Goal: Task Accomplishment & Management: Use online tool/utility

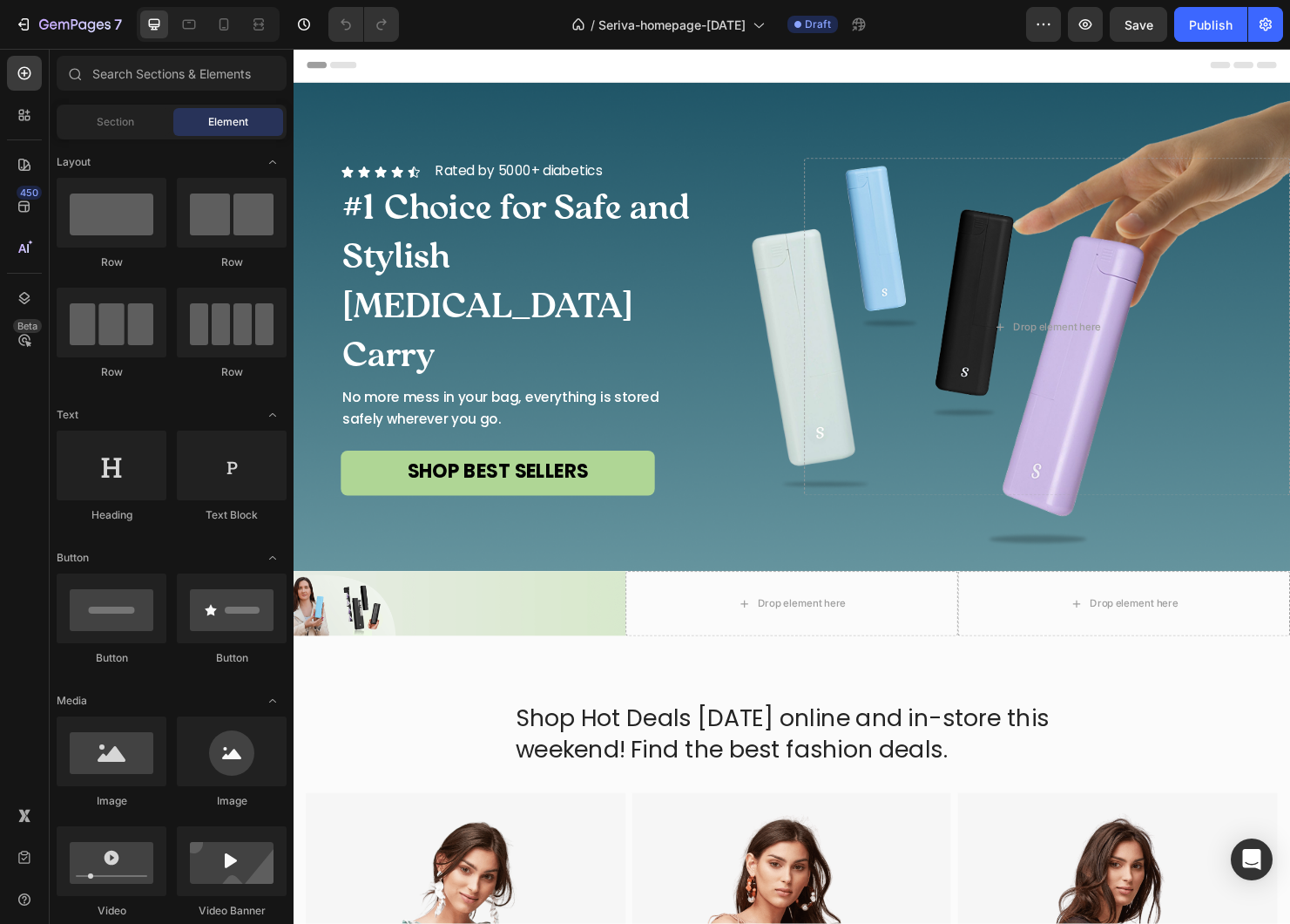
radio input "false"
click at [27, 21] on icon "button" at bounding box center [24, 25] width 18 height 18
radio input "false"
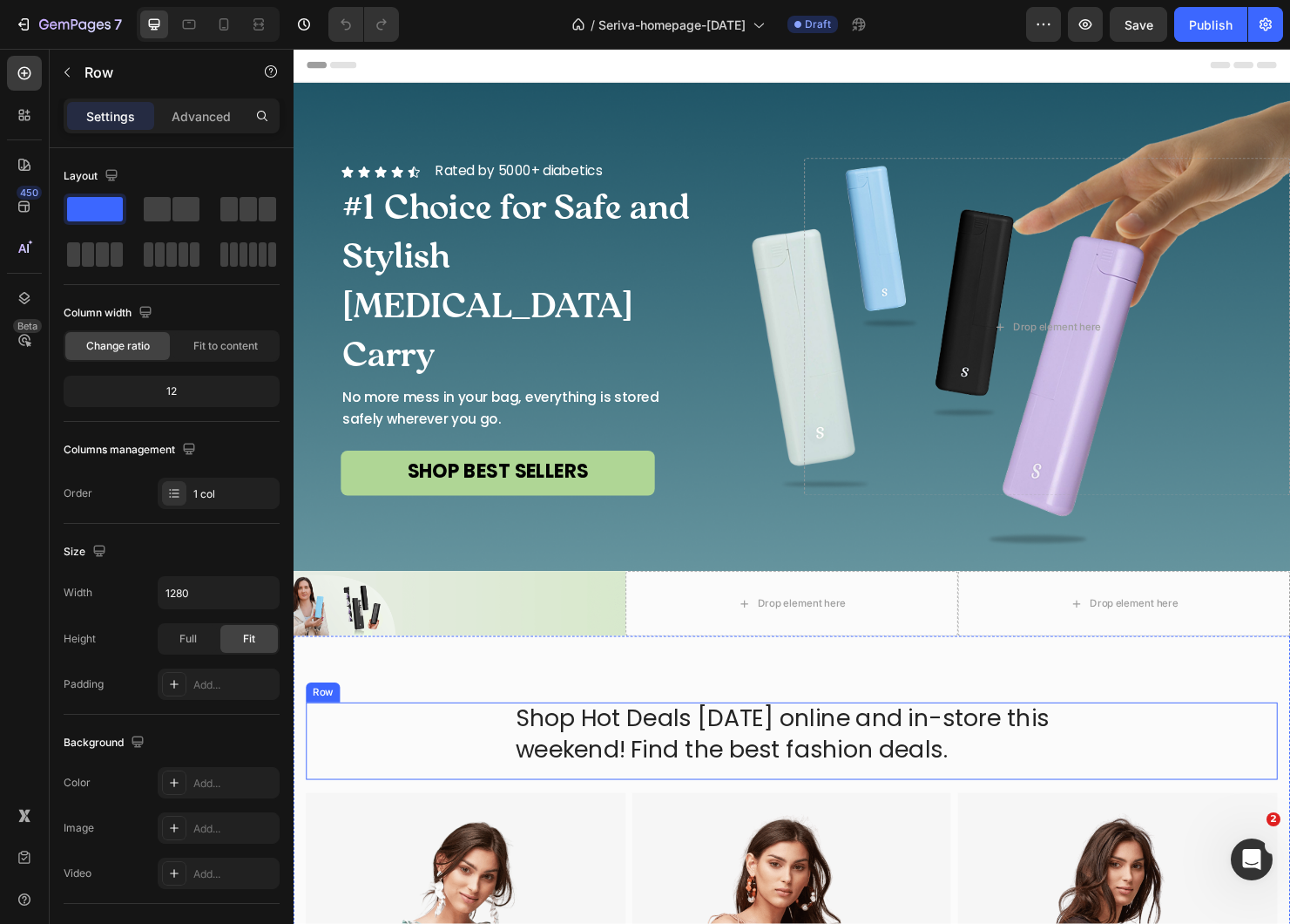
click at [788, 808] on div "Shop Hot Deals today online and in-store this weekend! Find the best fashion de…" at bounding box center [817, 774] width 1019 height 81
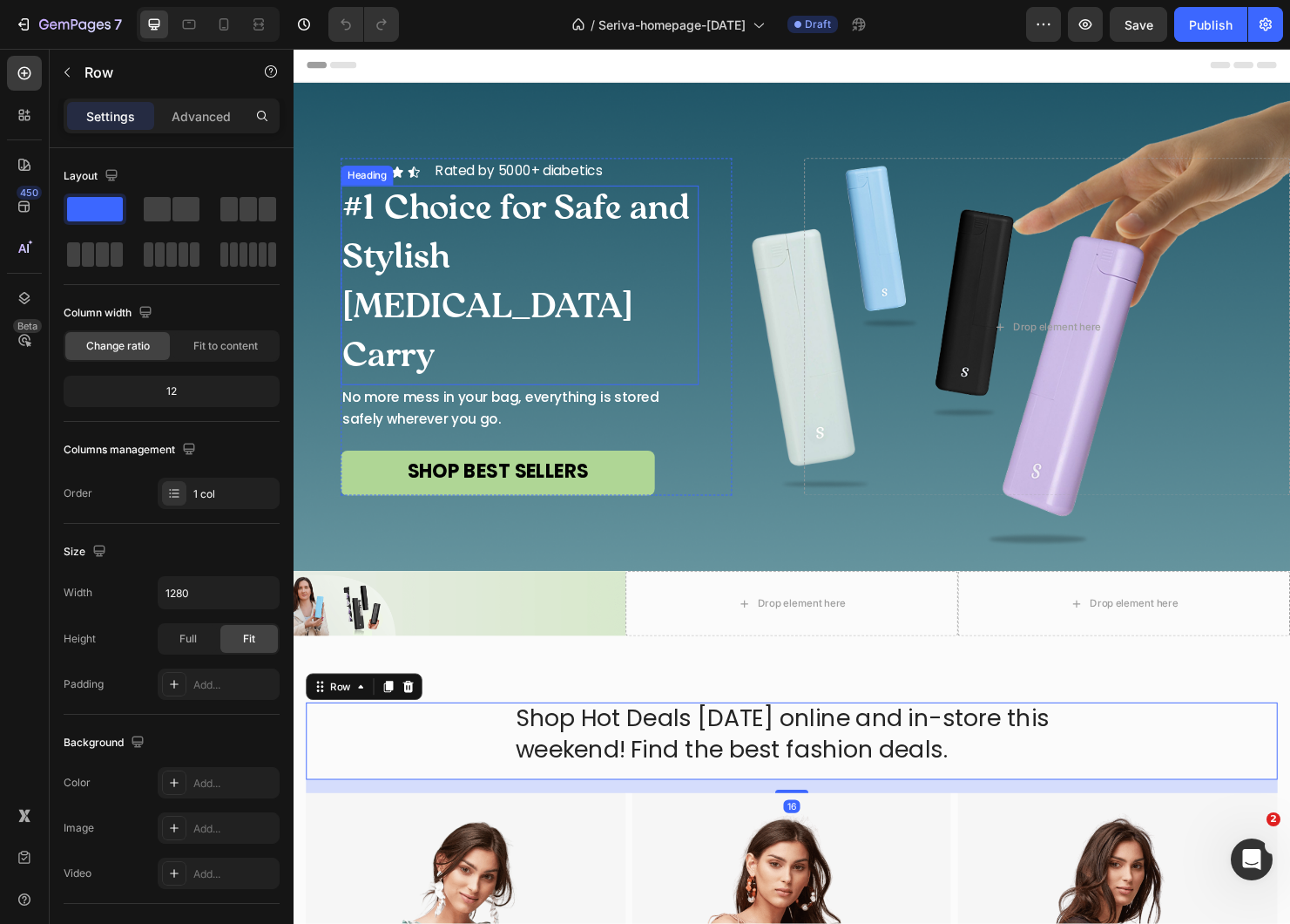
click at [505, 261] on span "#1 Choice for Safe and Stylish [MEDICAL_DATA] Carry" at bounding box center [527, 298] width 364 height 197
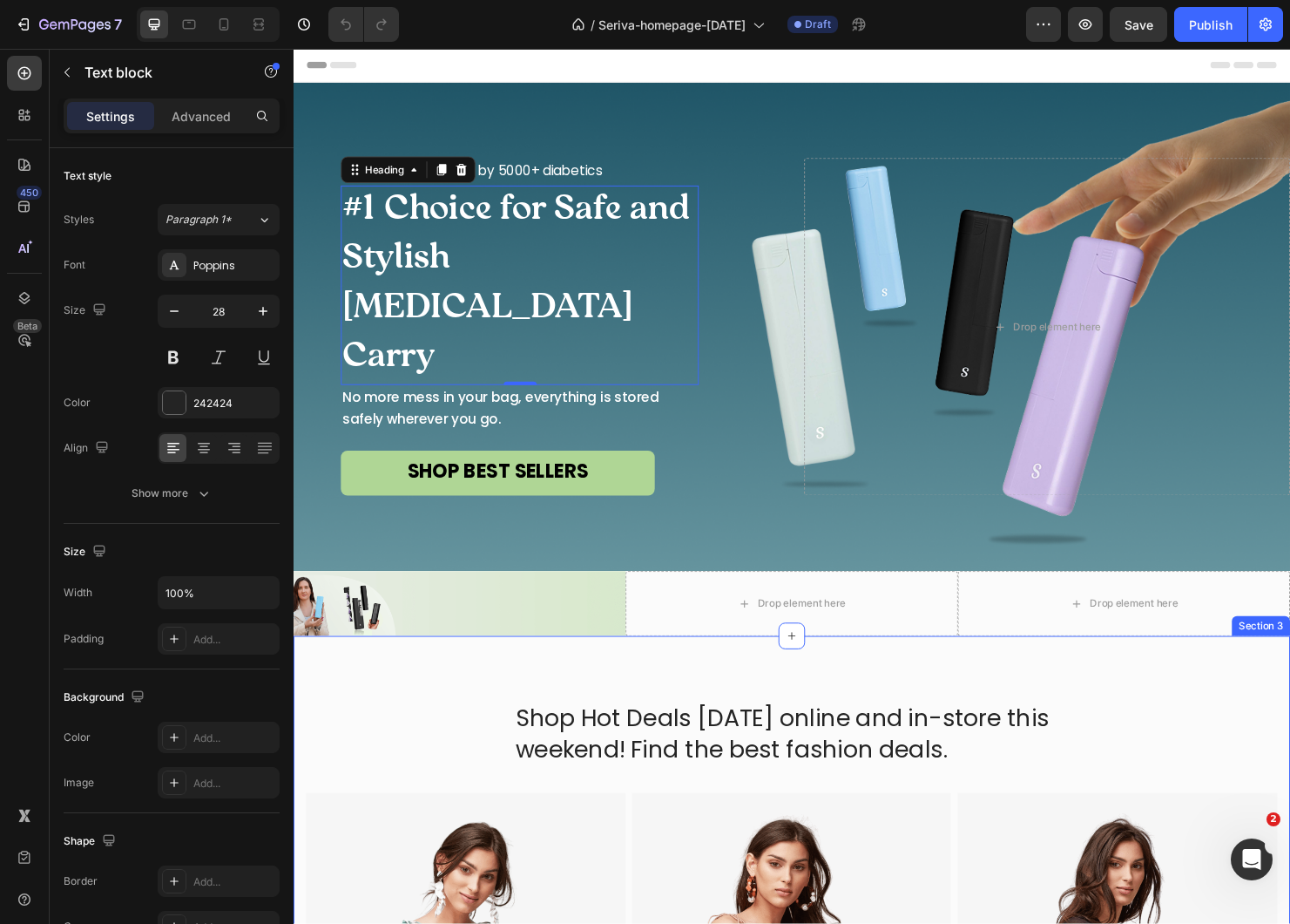
drag, startPoint x: 725, startPoint y: 785, endPoint x: 725, endPoint y: 768, distance: 17.0
click at [725, 785] on p "Shop Hot Deals [DATE] online and in-store this weekend! Find the best fashion d…" at bounding box center [817, 768] width 581 height 64
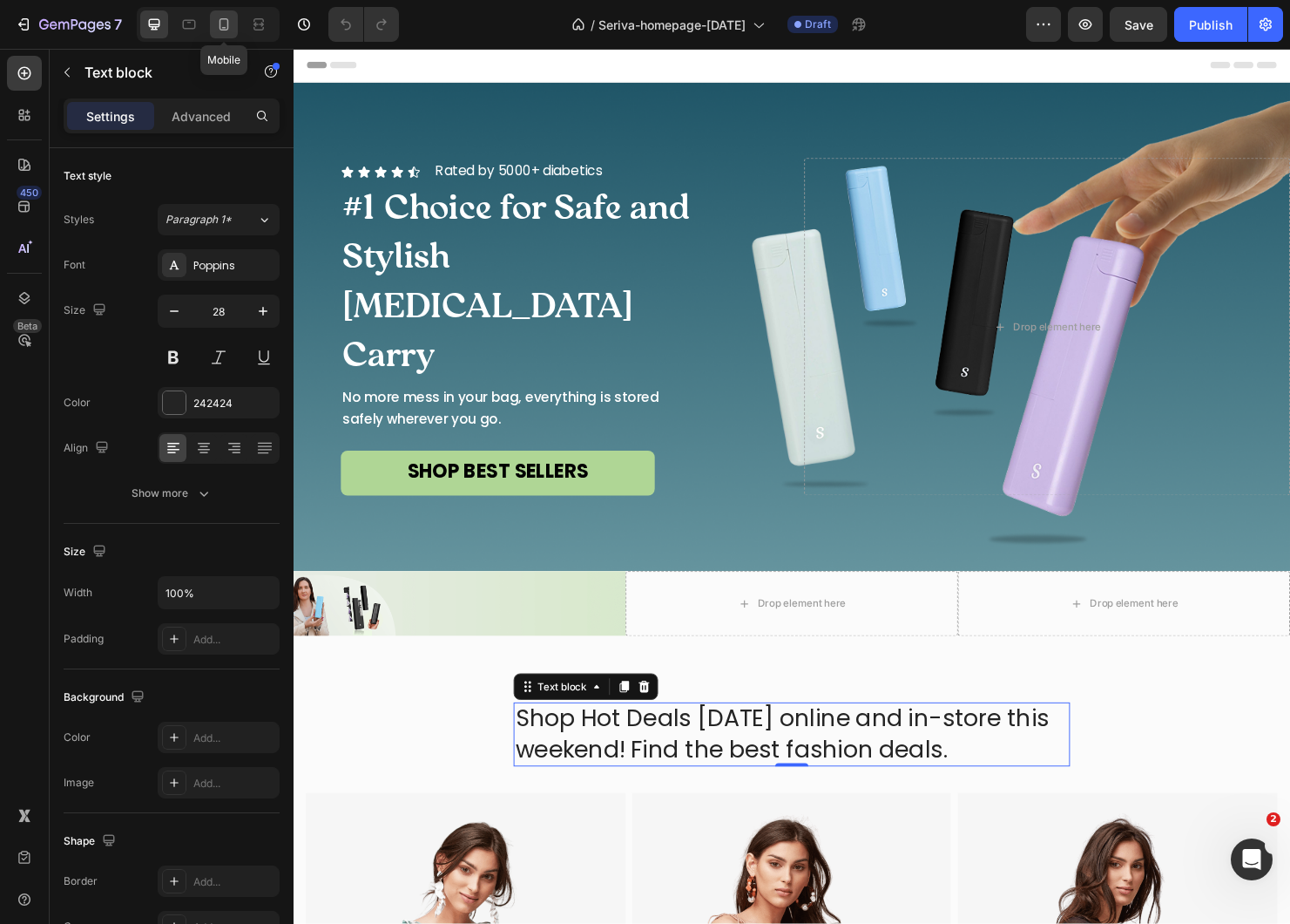
click at [229, 23] on icon at bounding box center [224, 25] width 18 height 18
type input "24"
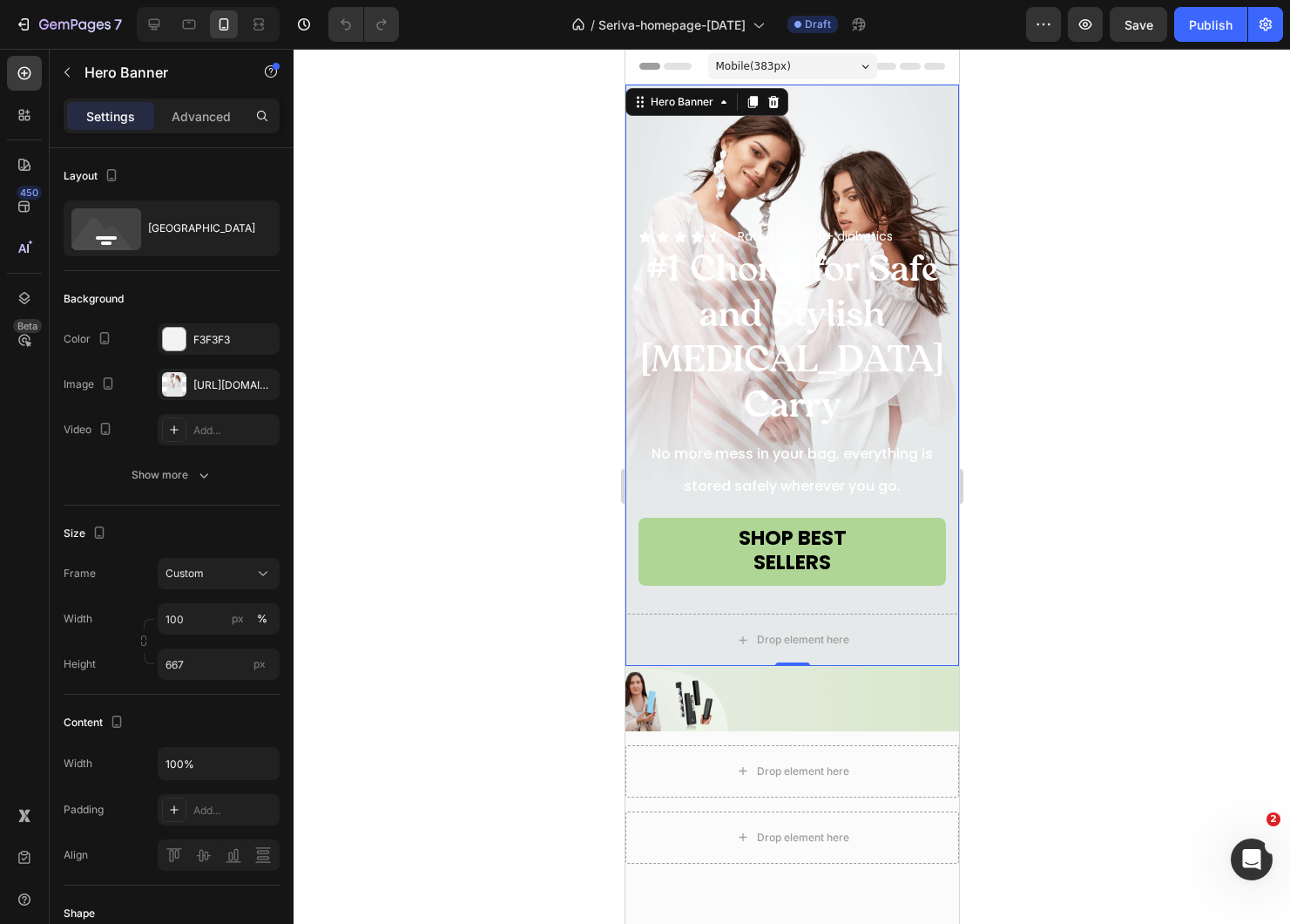
click at [816, 163] on div "Overlay" at bounding box center [791, 375] width 334 height 582
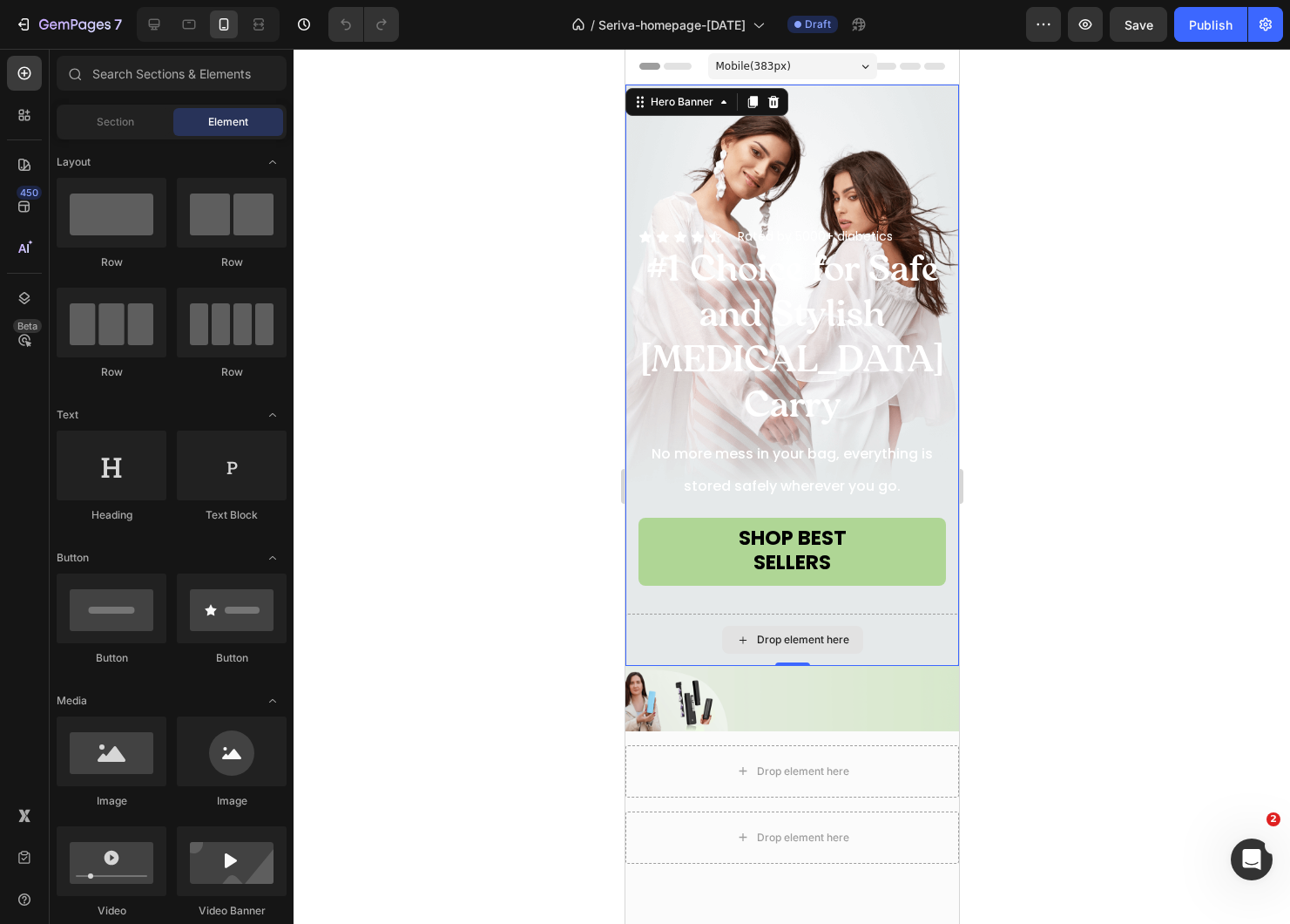
click at [722, 631] on div "Drop element here" at bounding box center [791, 640] width 141 height 28
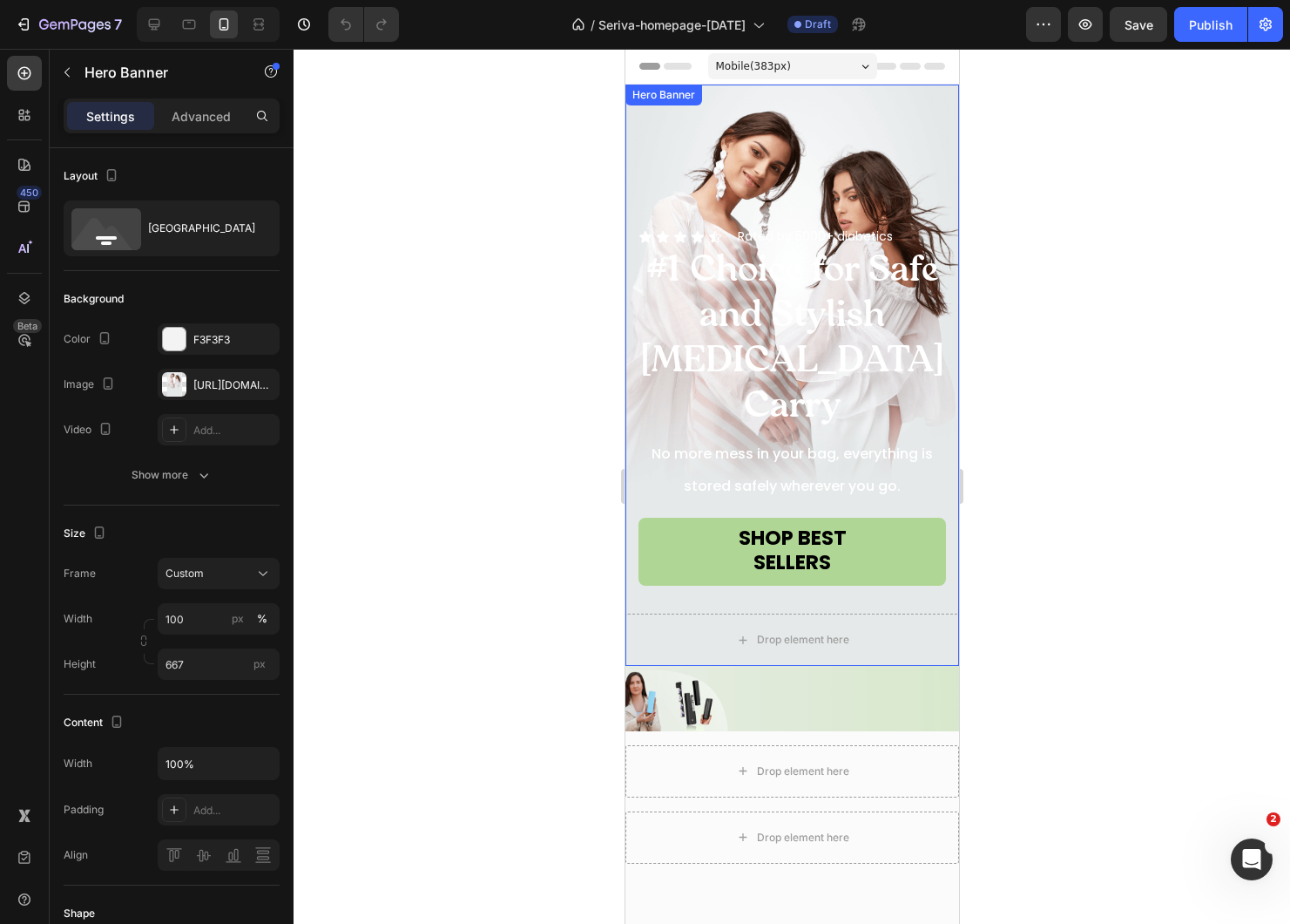
click at [707, 149] on div "Overlay" at bounding box center [791, 375] width 334 height 582
click at [728, 222] on div "Overlay" at bounding box center [791, 375] width 334 height 582
click at [266, 381] on icon "button" at bounding box center [262, 384] width 14 height 14
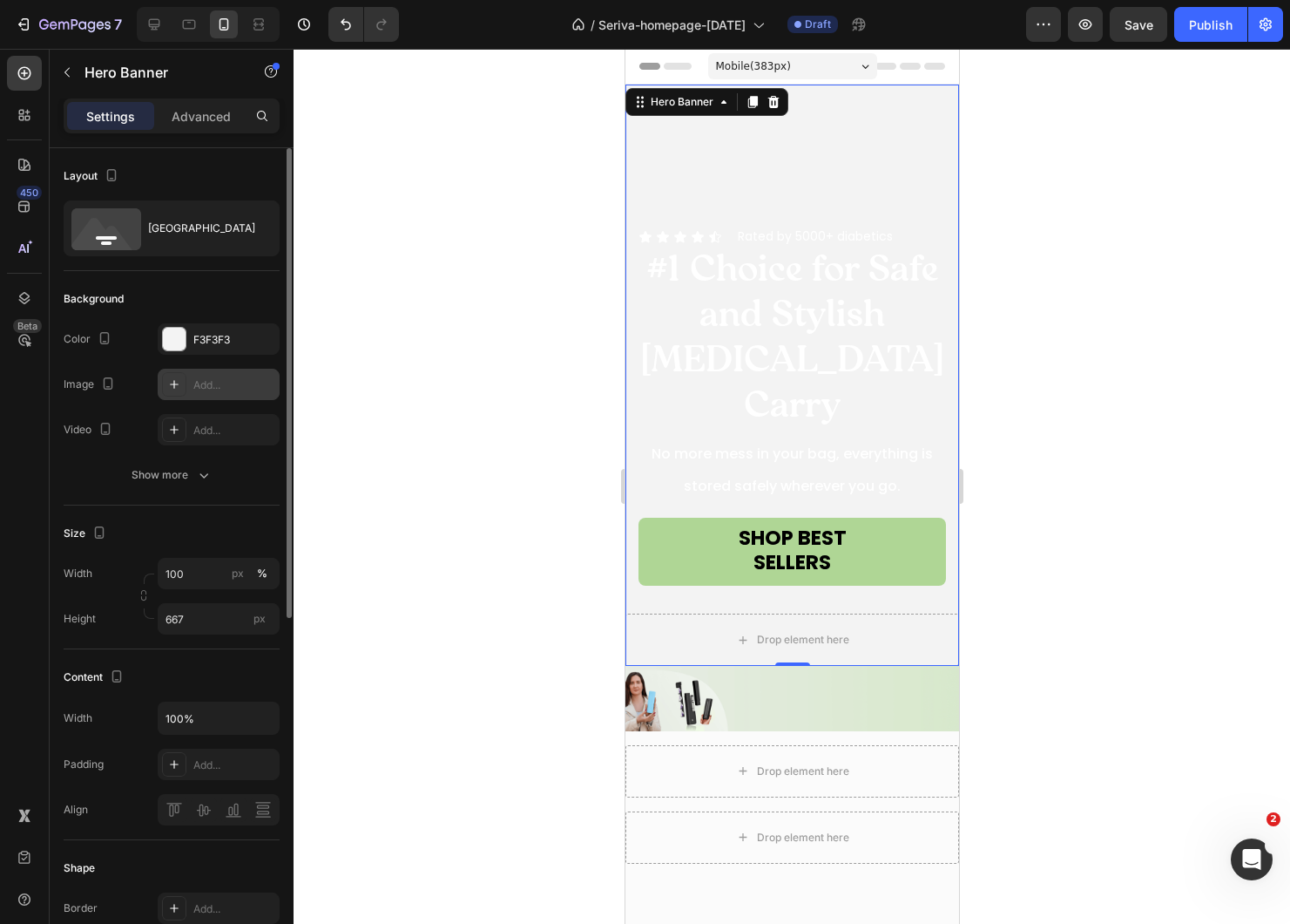
click at [219, 381] on div "Add..." at bounding box center [234, 385] width 82 height 16
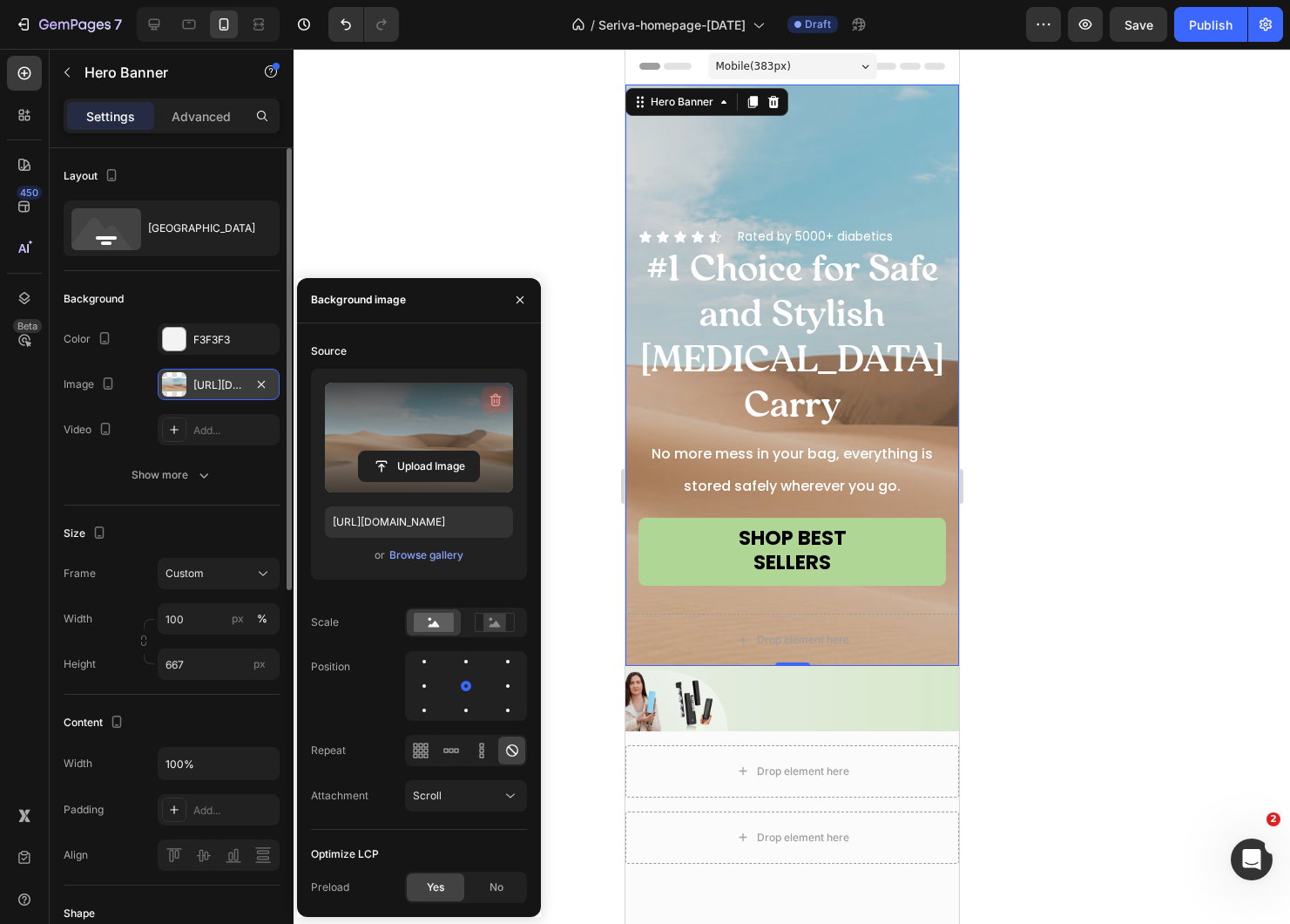
click at [496, 399] on icon "button" at bounding box center [496, 400] width 18 height 18
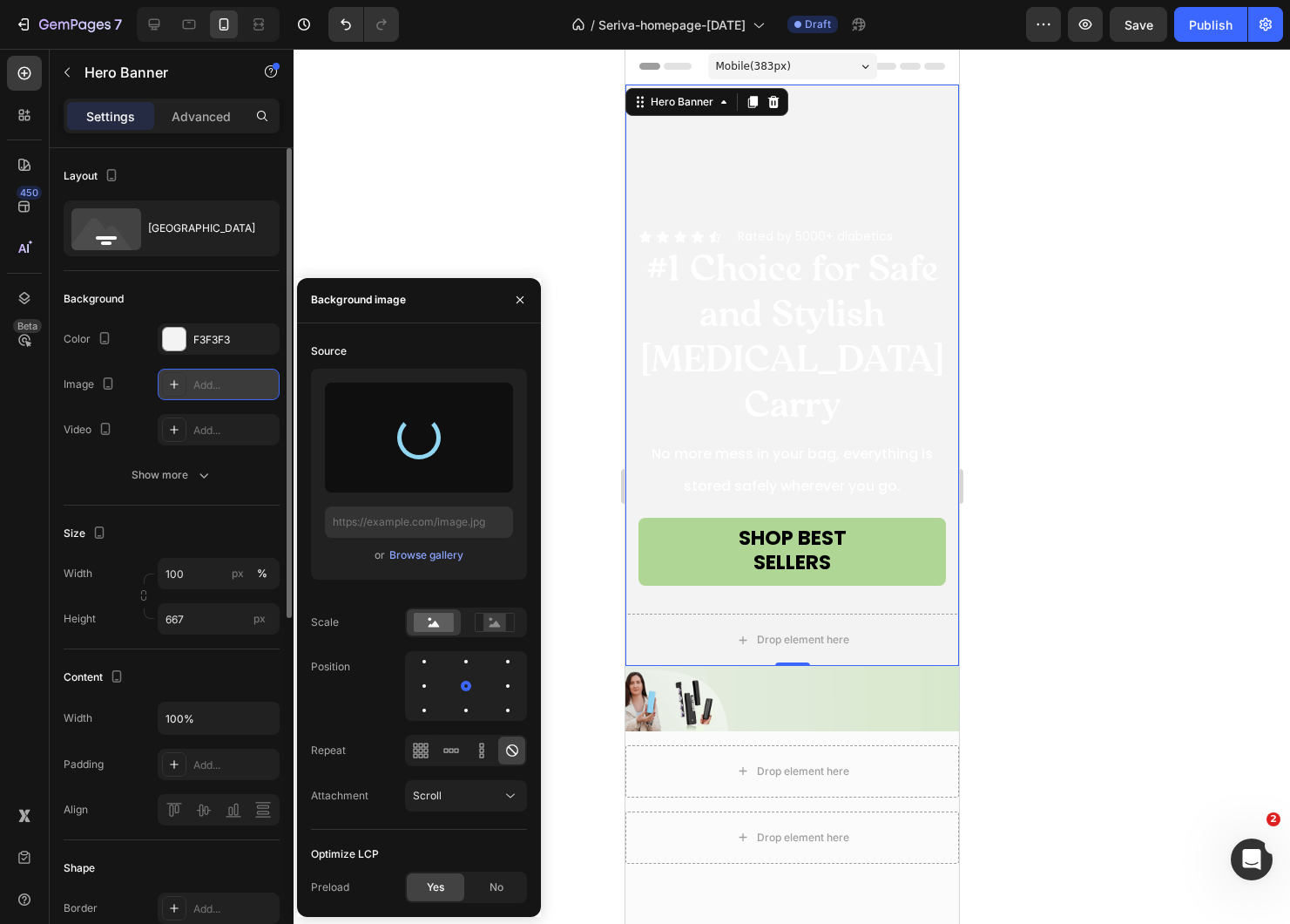
type input "https://cdn.shopify.com/s/files/1/0673/8840/7981/files/gempages_534044429204325…"
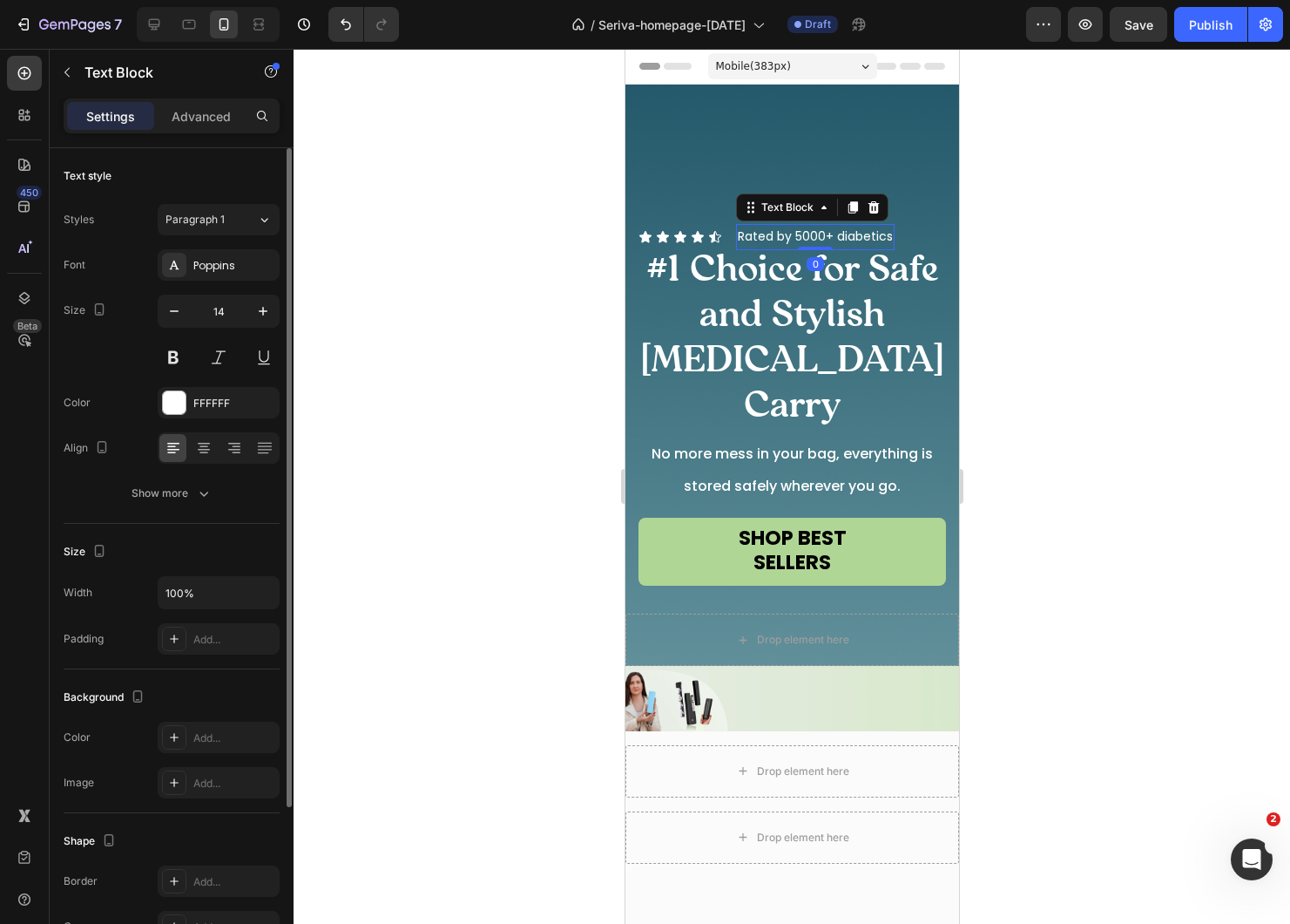
click at [798, 247] on p "Rated by 5000+ diabetics" at bounding box center [815, 236] width 155 height 22
click at [829, 369] on span "#1 Choice for Safe and Stylish [MEDICAL_DATA] Carry" at bounding box center [791, 342] width 304 height 179
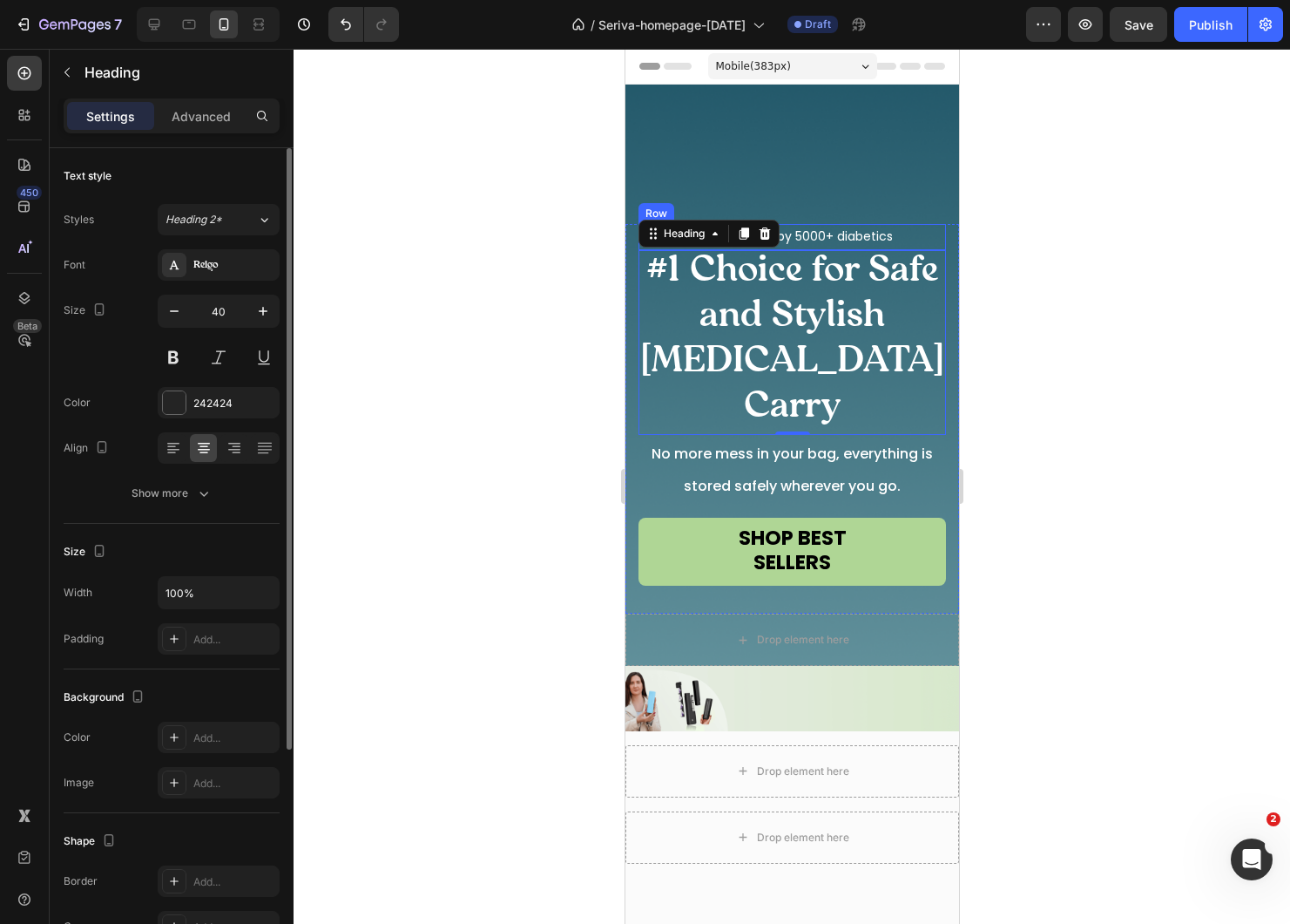
click at [934, 249] on div "Icon Icon Icon Icon Icon Icon List Rated by 5000+ diabetics Text Block Row" at bounding box center [791, 237] width 308 height 26
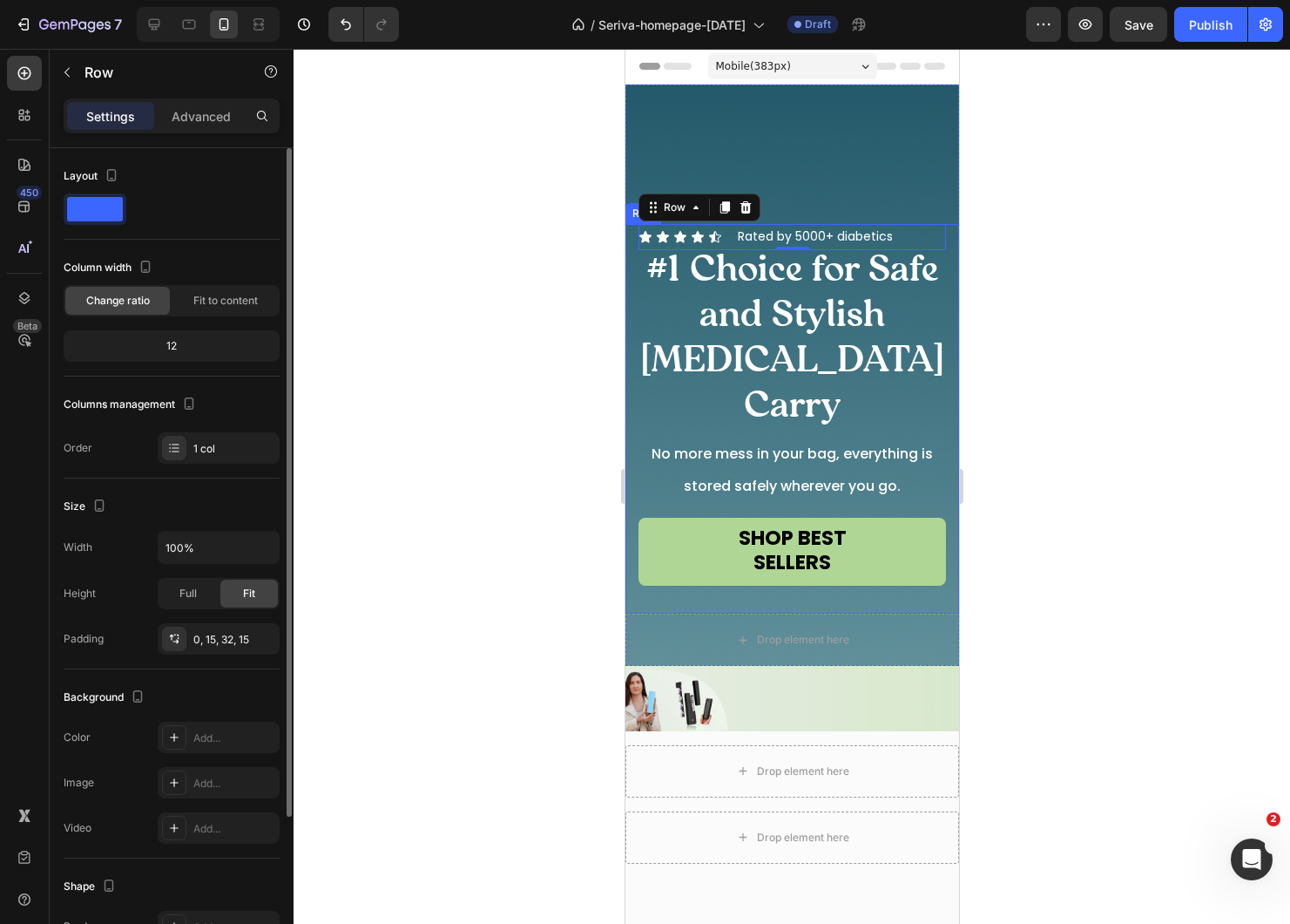
click at [951, 275] on div "Icon Icon Icon Icon Icon Icon List Rated by 5000+ diabetics Text Block Row 0 #1…" at bounding box center [791, 419] width 334 height 390
click at [220, 300] on span "Fit to content" at bounding box center [226, 301] width 65 height 16
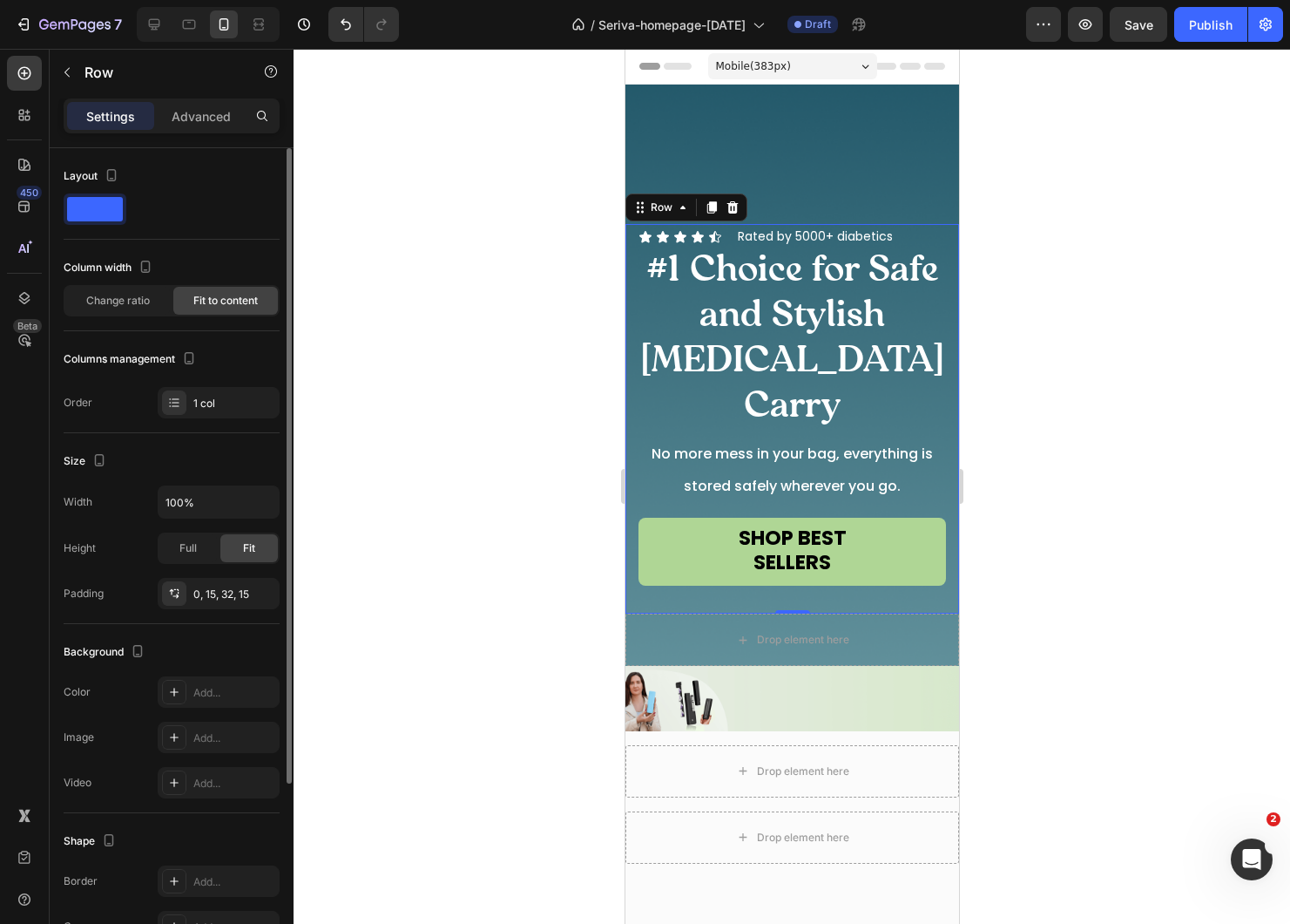
click at [126, 316] on div "Change ratio Fit to content" at bounding box center [172, 301] width 216 height 31
click at [123, 309] on div "Change ratio" at bounding box center [117, 300] width 104 height 28
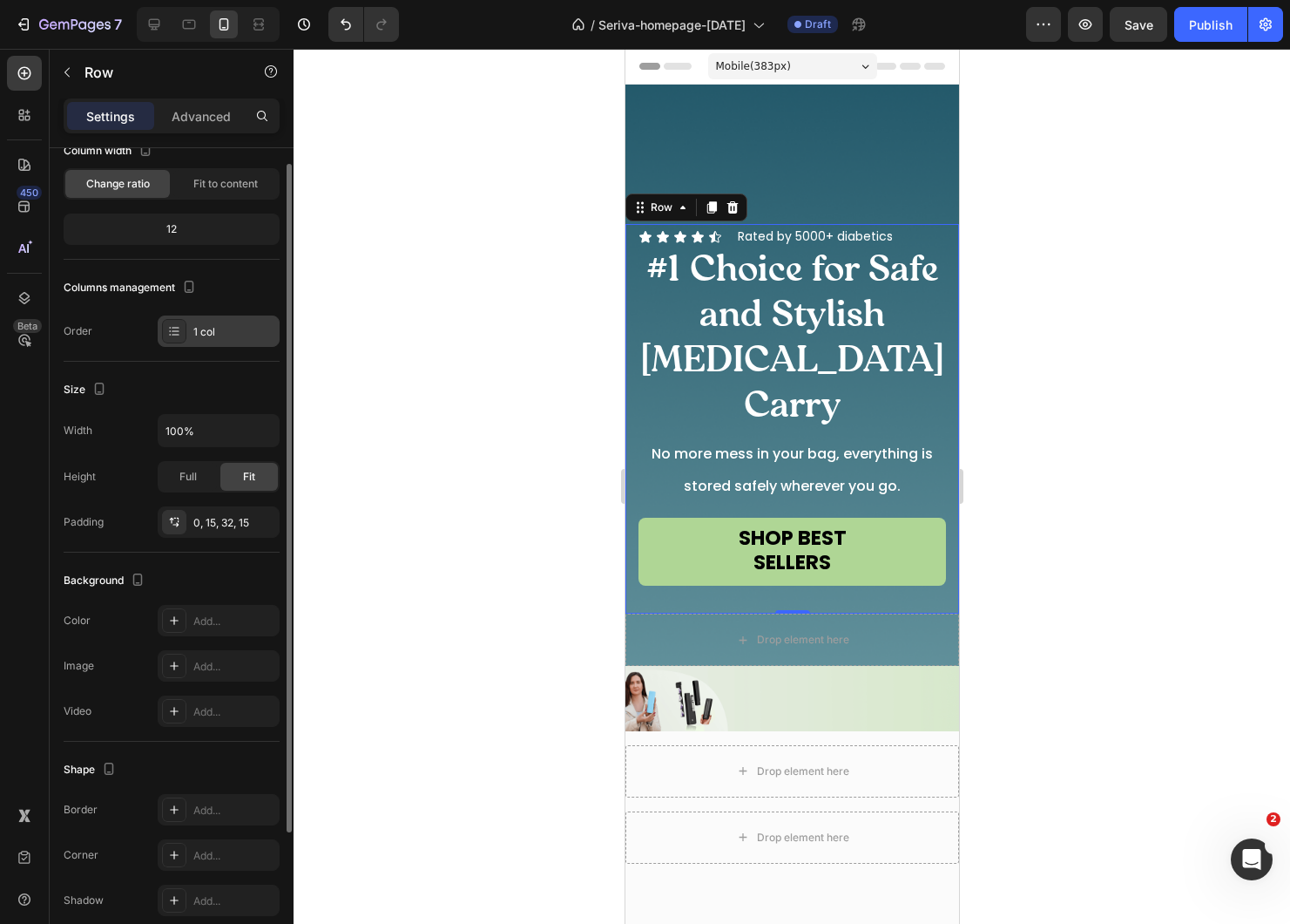
scroll to position [193, 0]
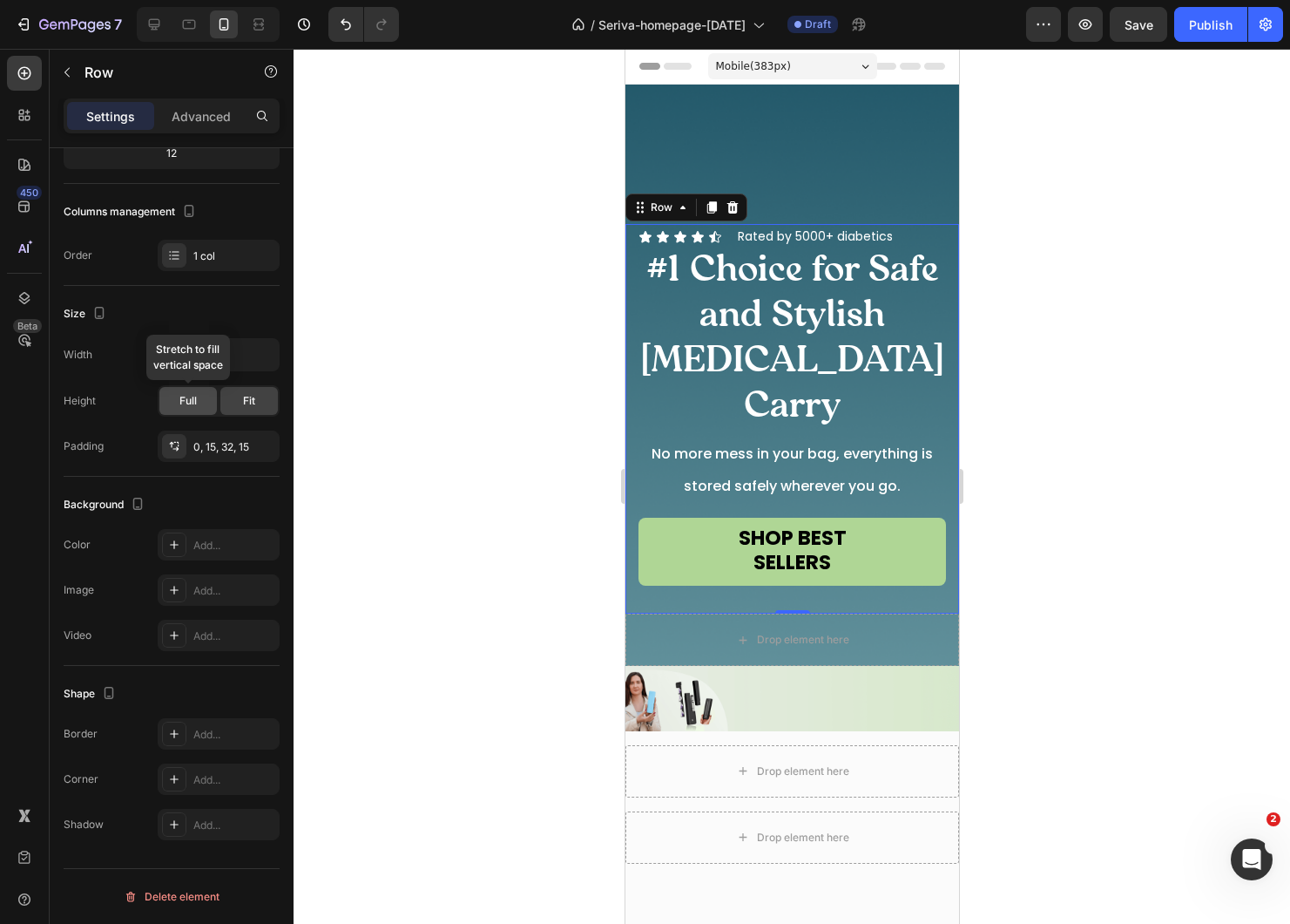
click at [201, 400] on div "Full" at bounding box center [188, 400] width 57 height 28
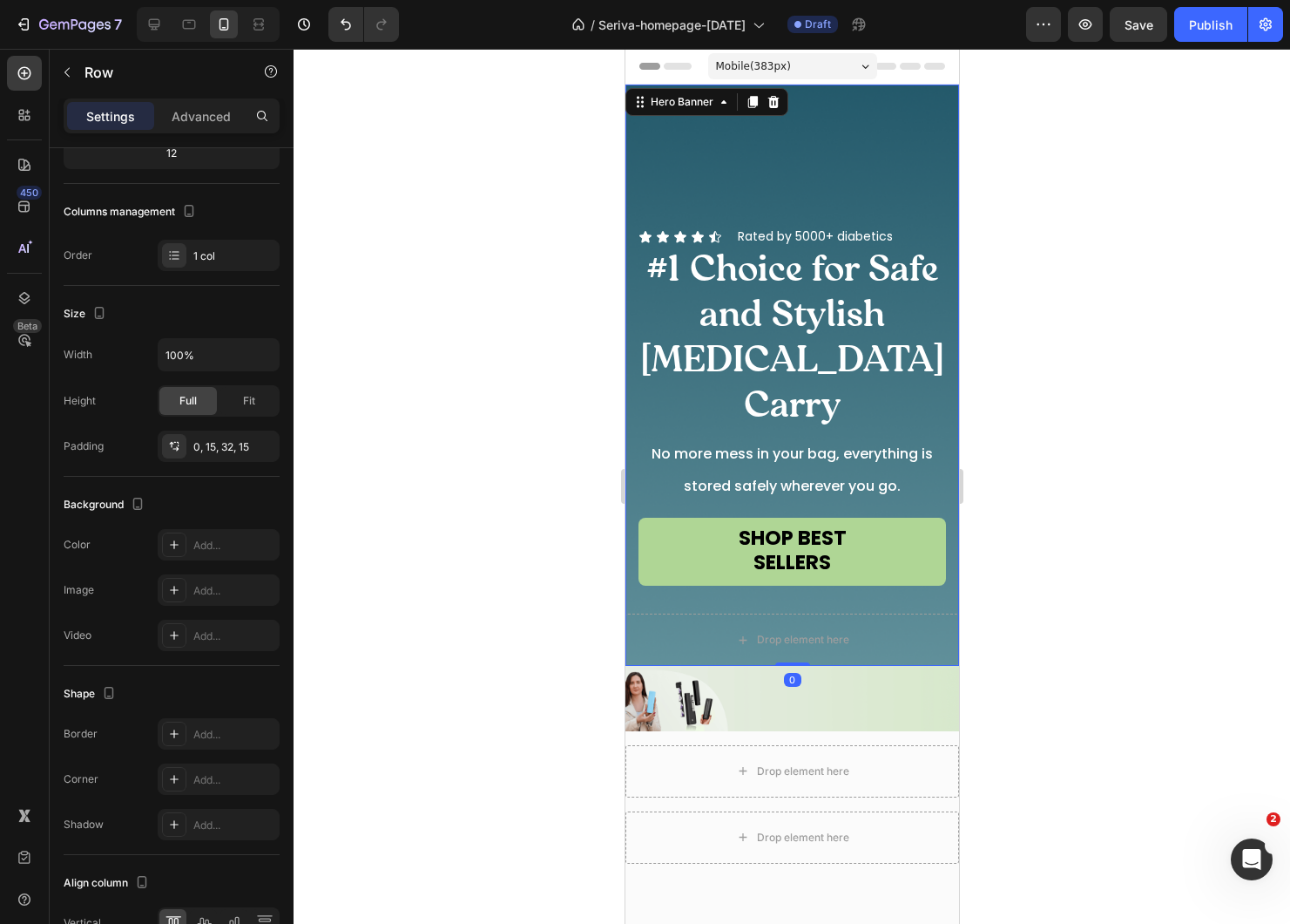
click at [841, 141] on div "Overlay" at bounding box center [791, 375] width 334 height 582
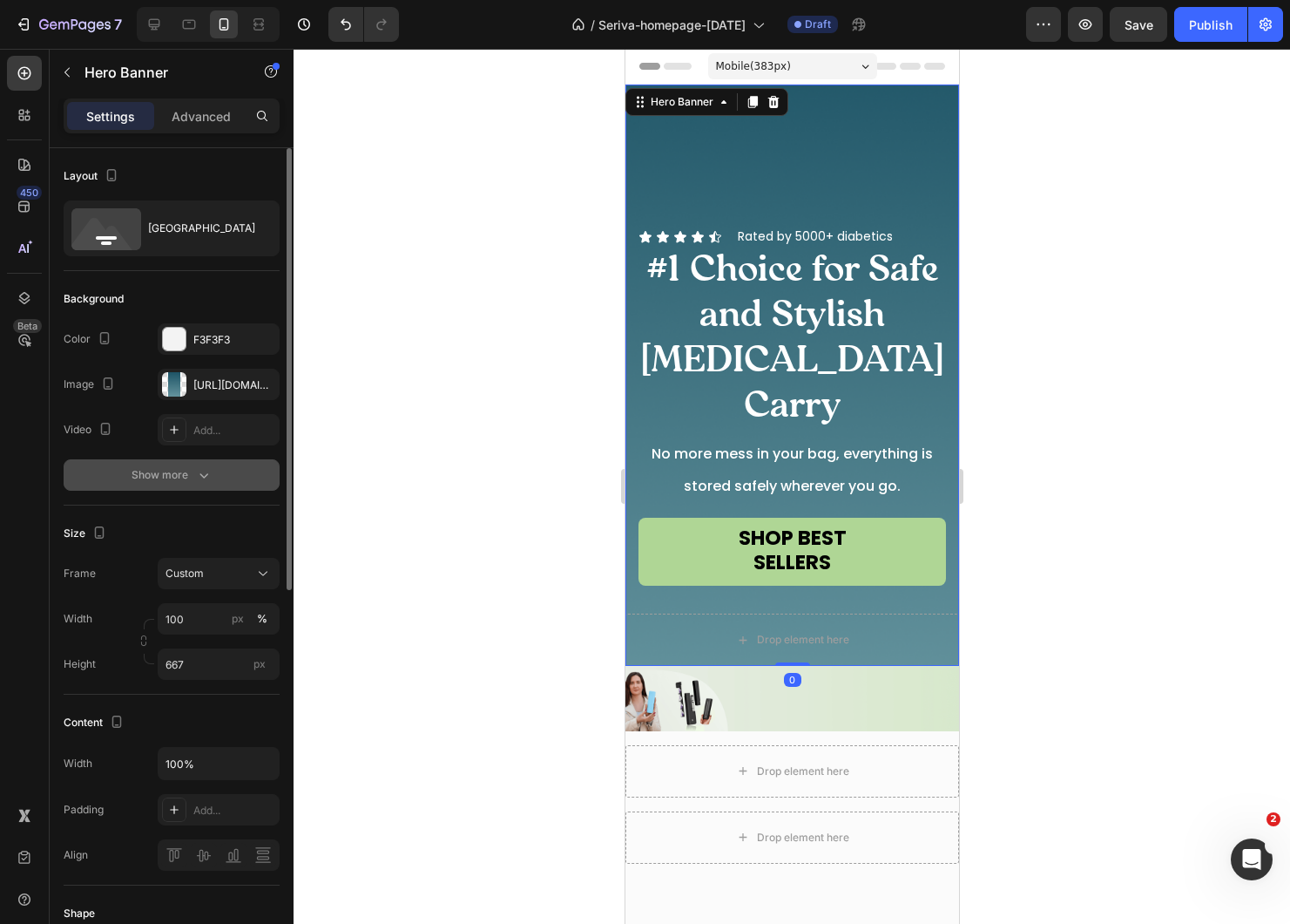
click at [173, 490] on button "Show more" at bounding box center [172, 475] width 216 height 31
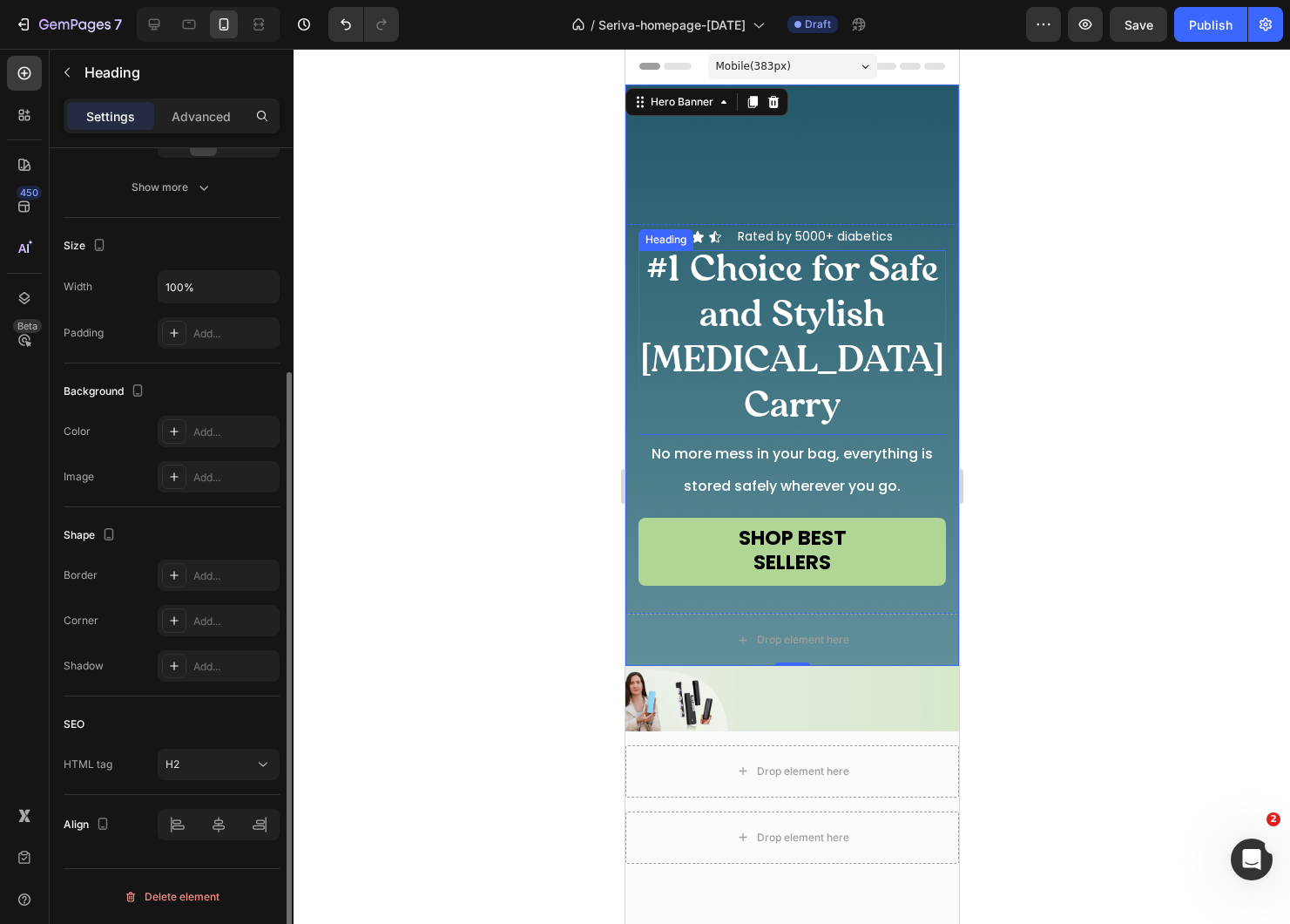
click at [677, 301] on span "#1 Choice for Safe and Stylish [MEDICAL_DATA] Carry" at bounding box center [791, 342] width 304 height 179
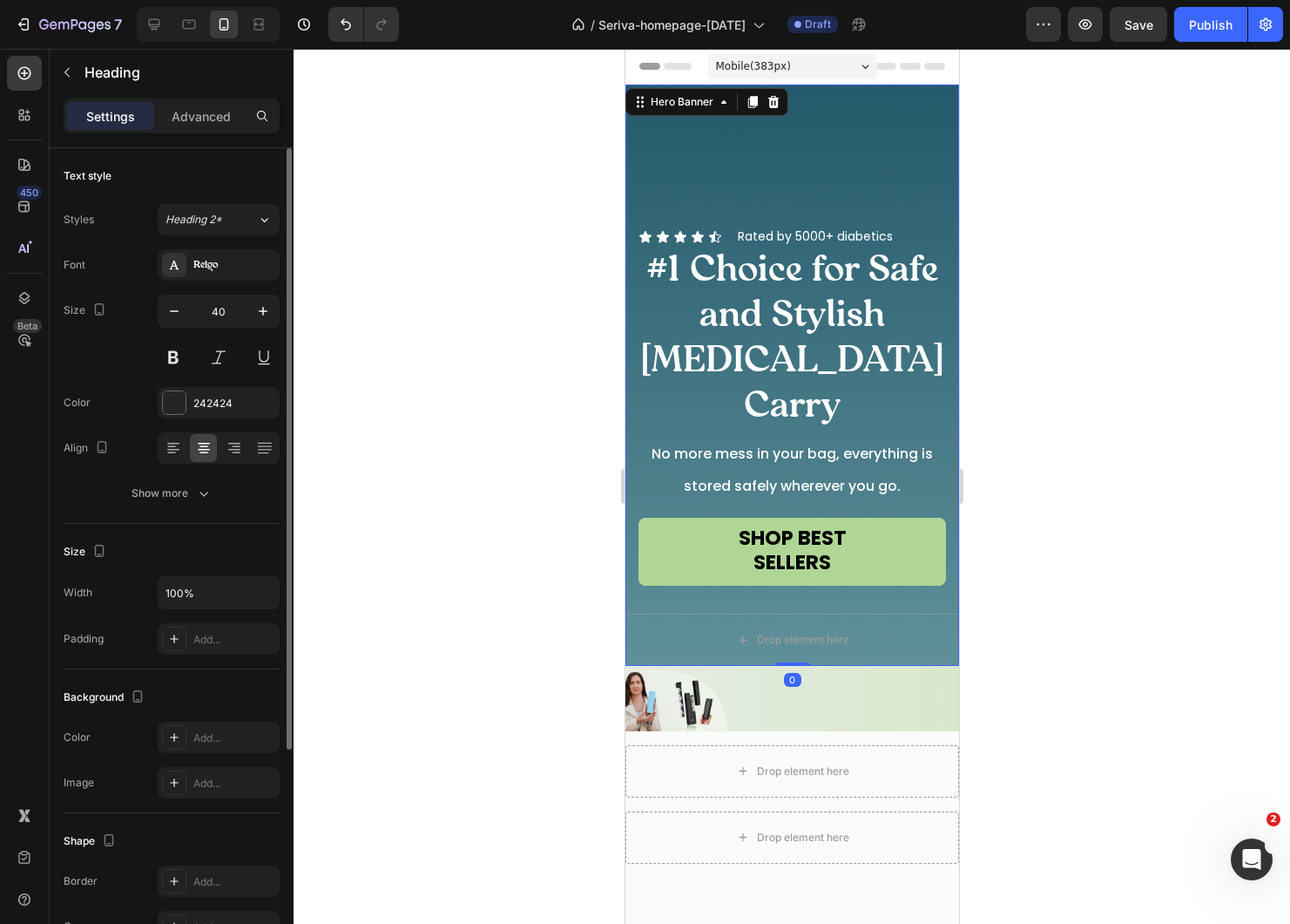
click at [822, 268] on div "Overlay" at bounding box center [791, 375] width 334 height 582
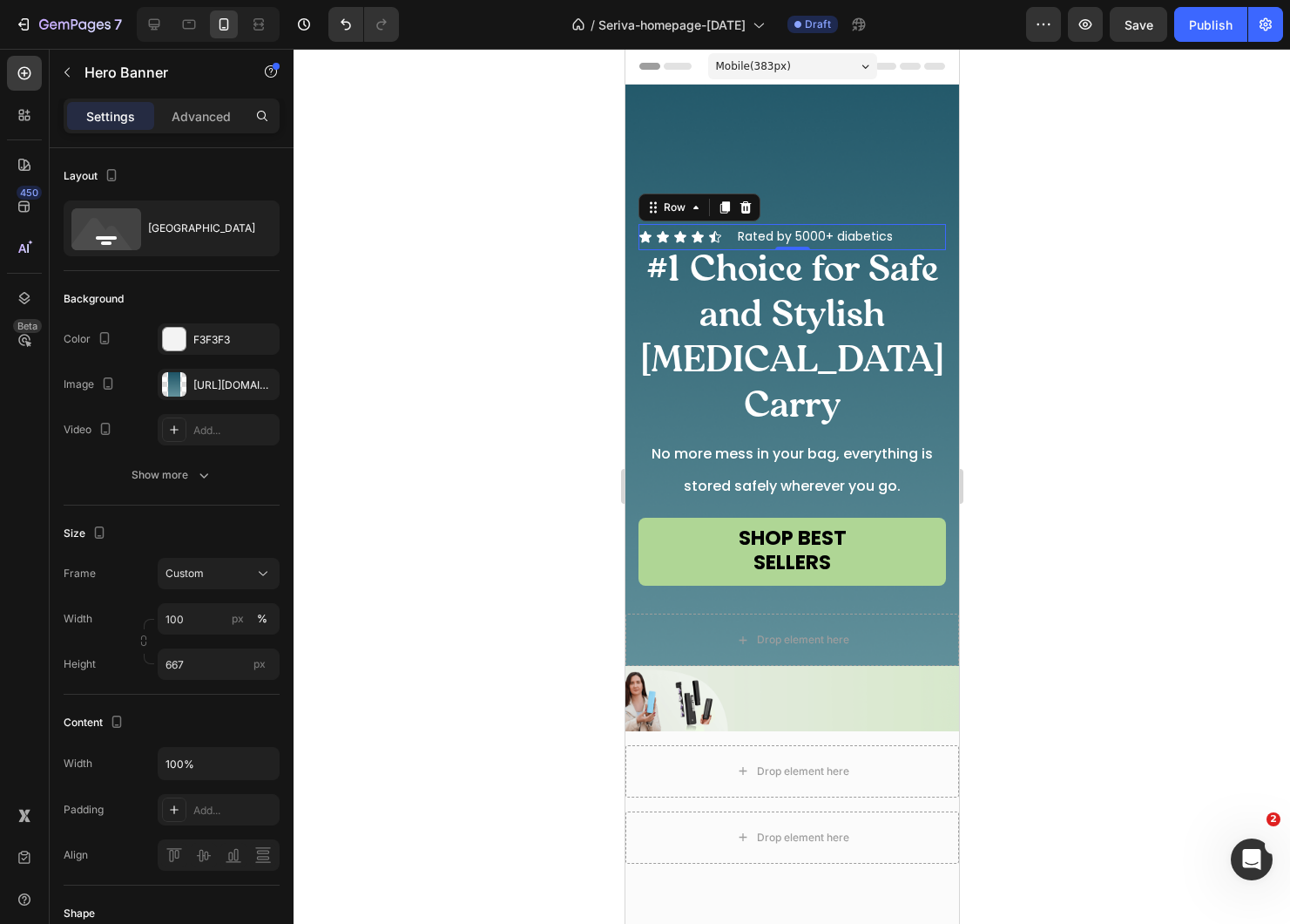
click at [912, 249] on div "Icon Icon Icon Icon Icon Icon List Rated by 5000+ diabetics Text Block Row 0" at bounding box center [791, 237] width 308 height 26
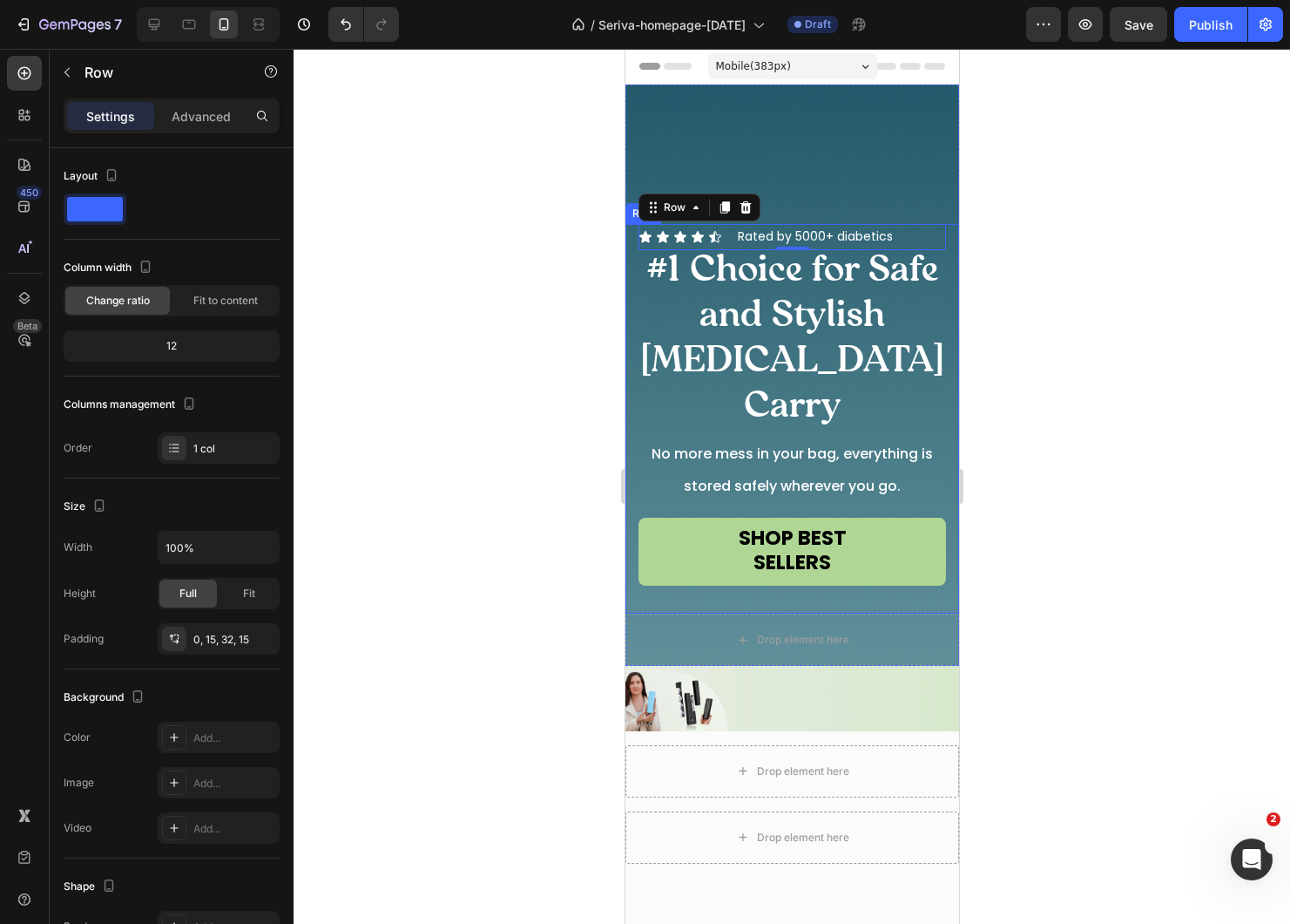
click at [949, 276] on div "Icon Icon Icon Icon Icon Icon List Rated by 5000+ diabetics Text Block Row 0 #1…" at bounding box center [791, 419] width 334 height 390
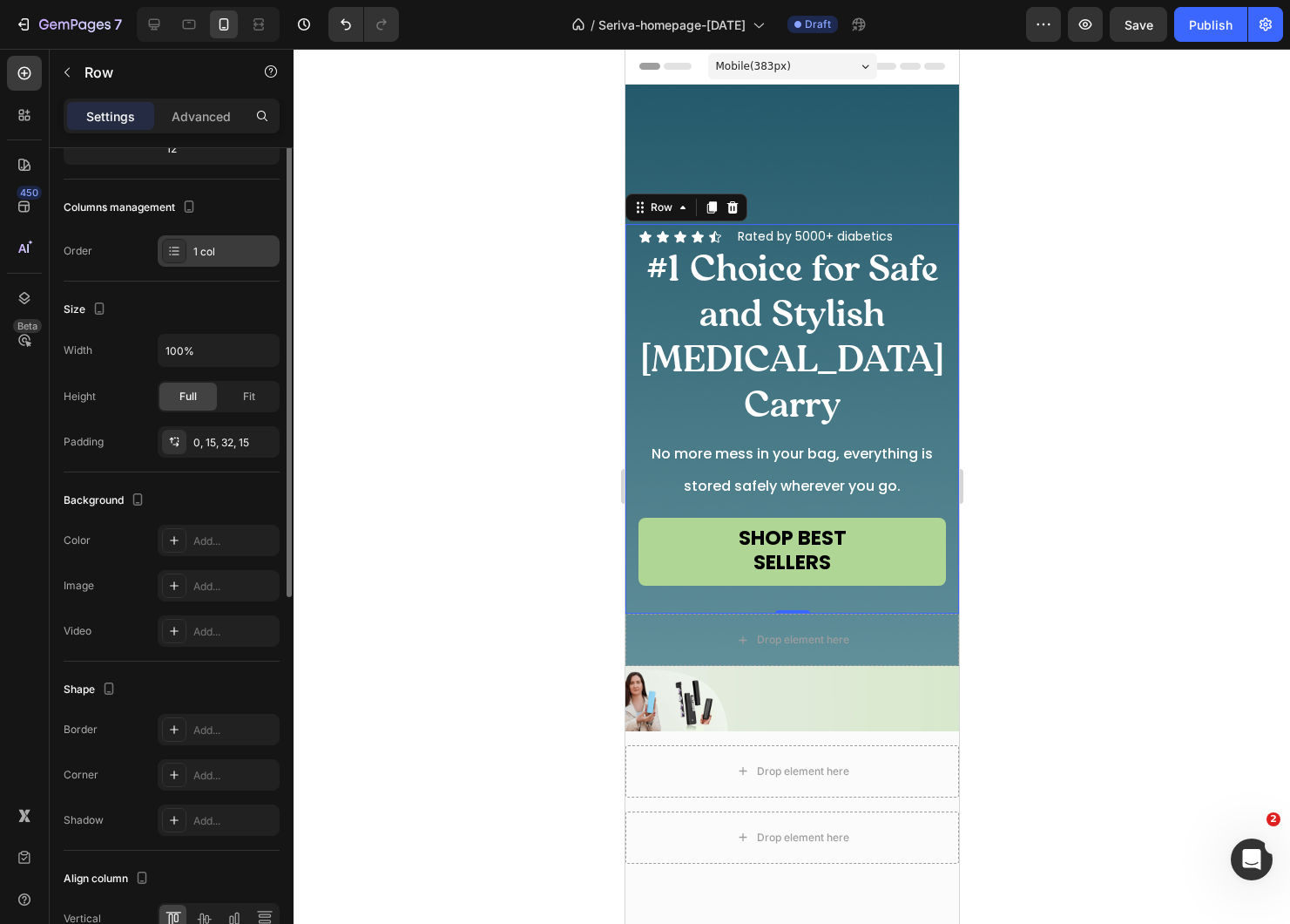
scroll to position [291, 0]
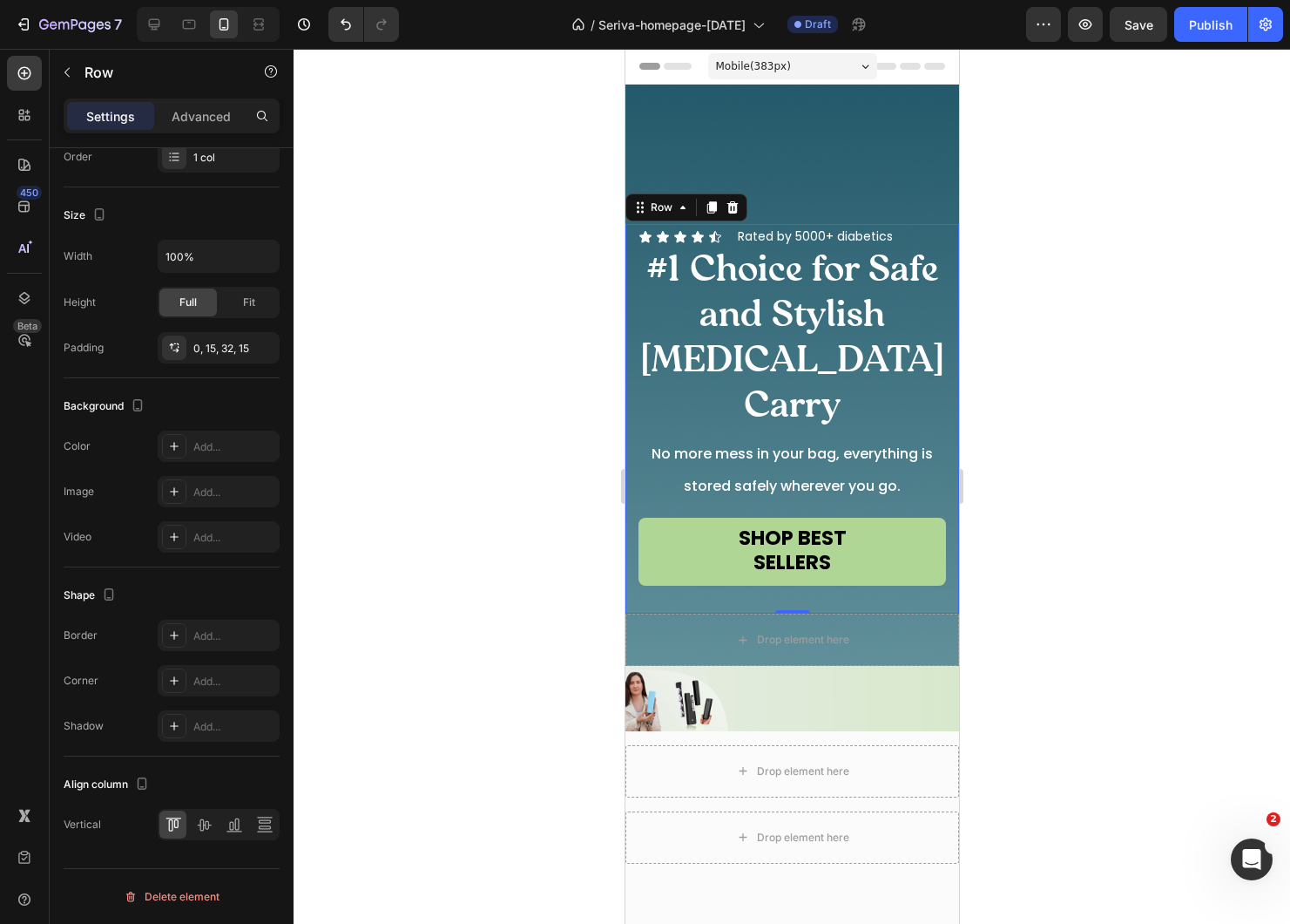
click at [724, 187] on div "Overlay" at bounding box center [791, 375] width 334 height 582
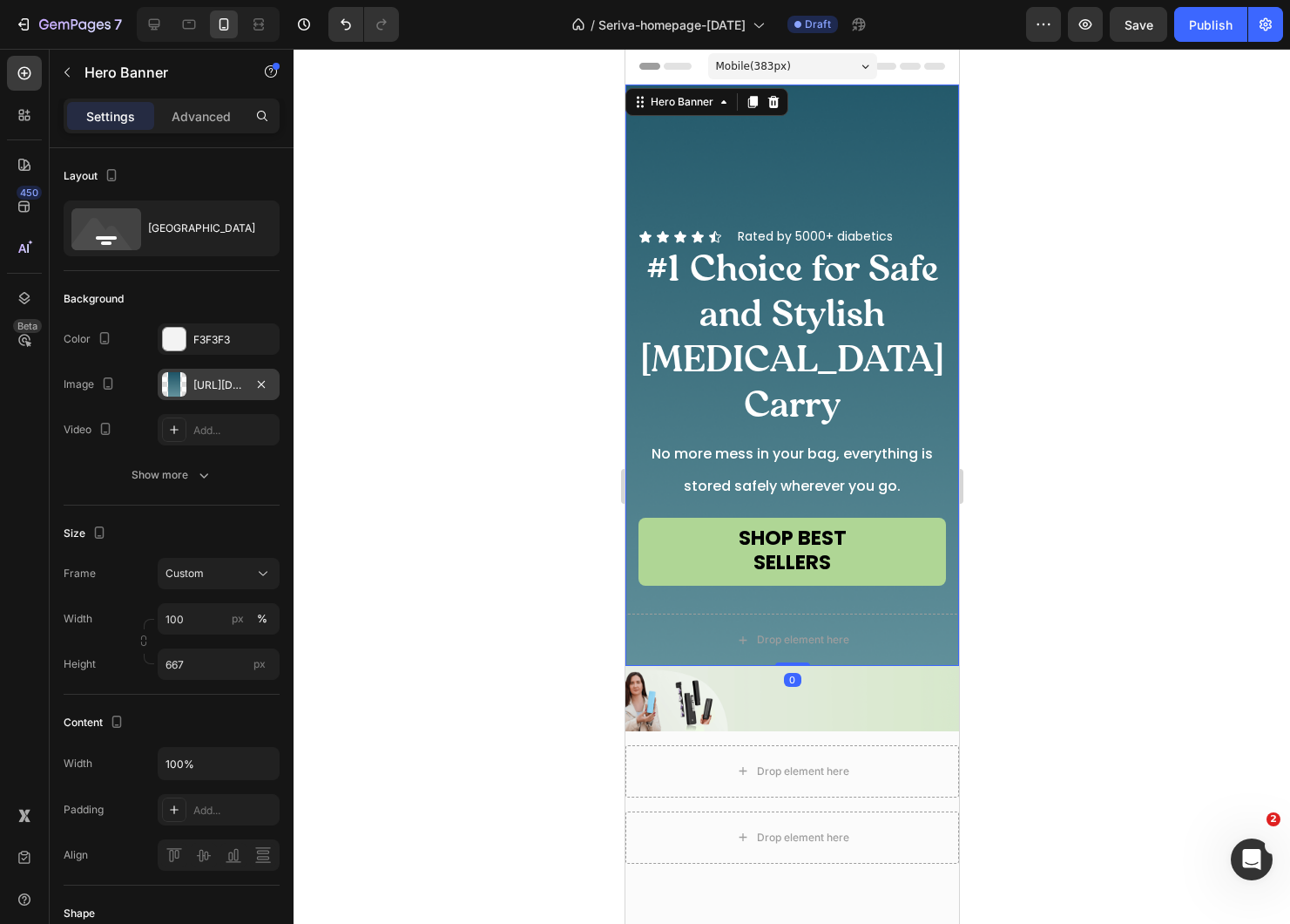
click at [246, 388] on div "https://cdn.shopify.com/s/files/1/0673/8840/7981/files/gempages_534044429204325…" at bounding box center [218, 385] width 122 height 31
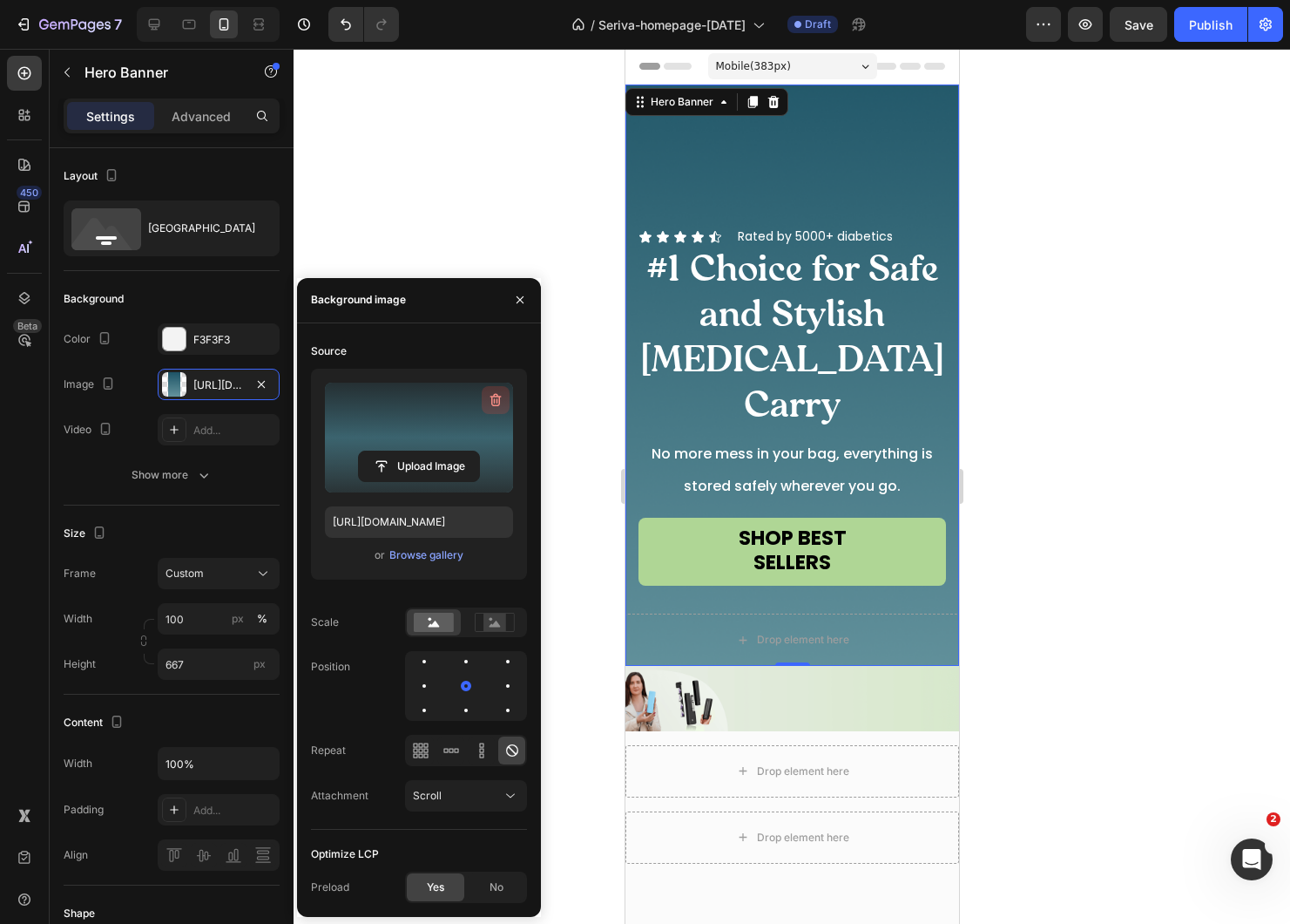
click at [499, 399] on icon "button" at bounding box center [497, 399] width 12 height 13
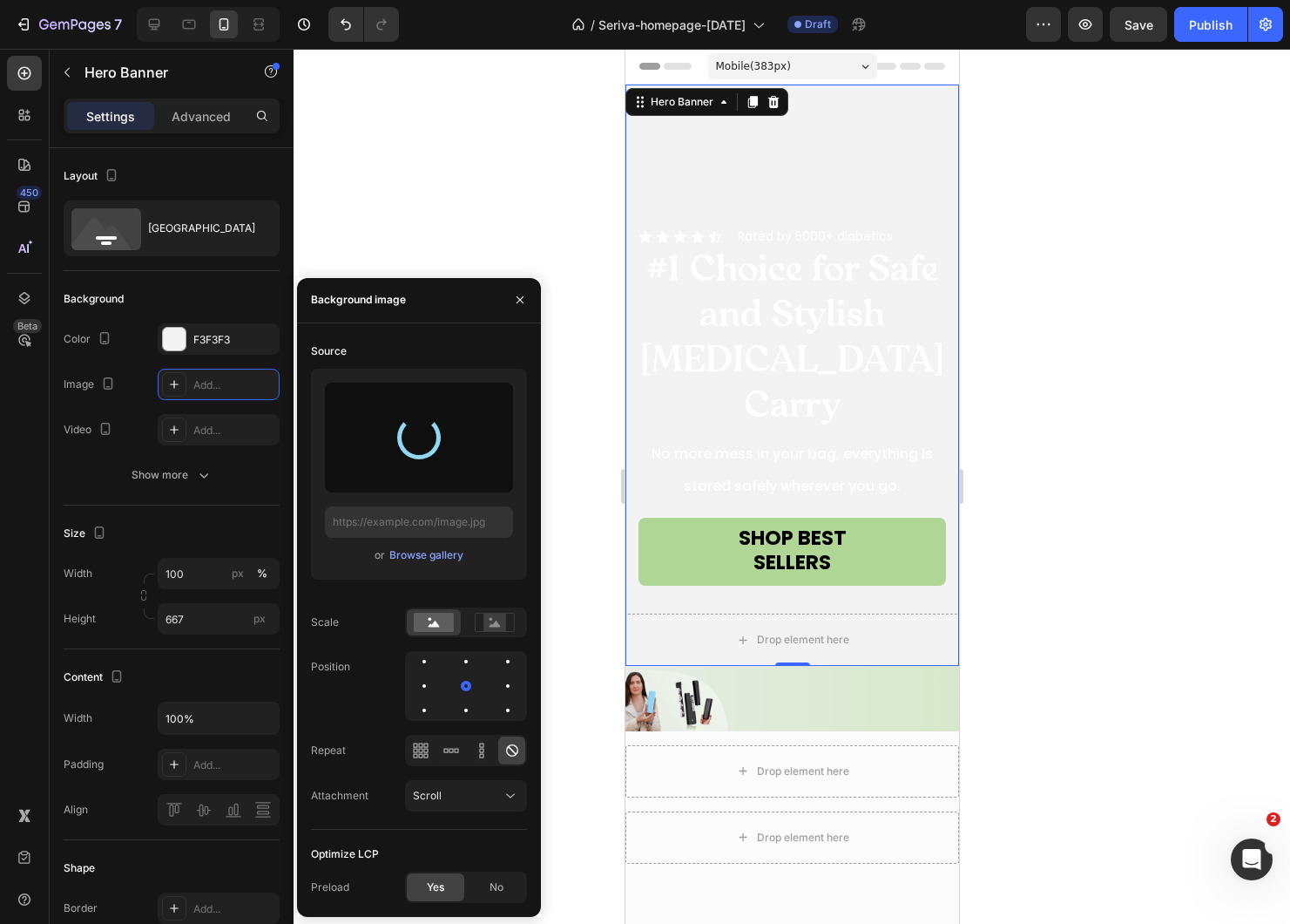
type input "https://cdn.shopify.com/s/files/1/0673/8840/7981/files/gempages_534044429204325…"
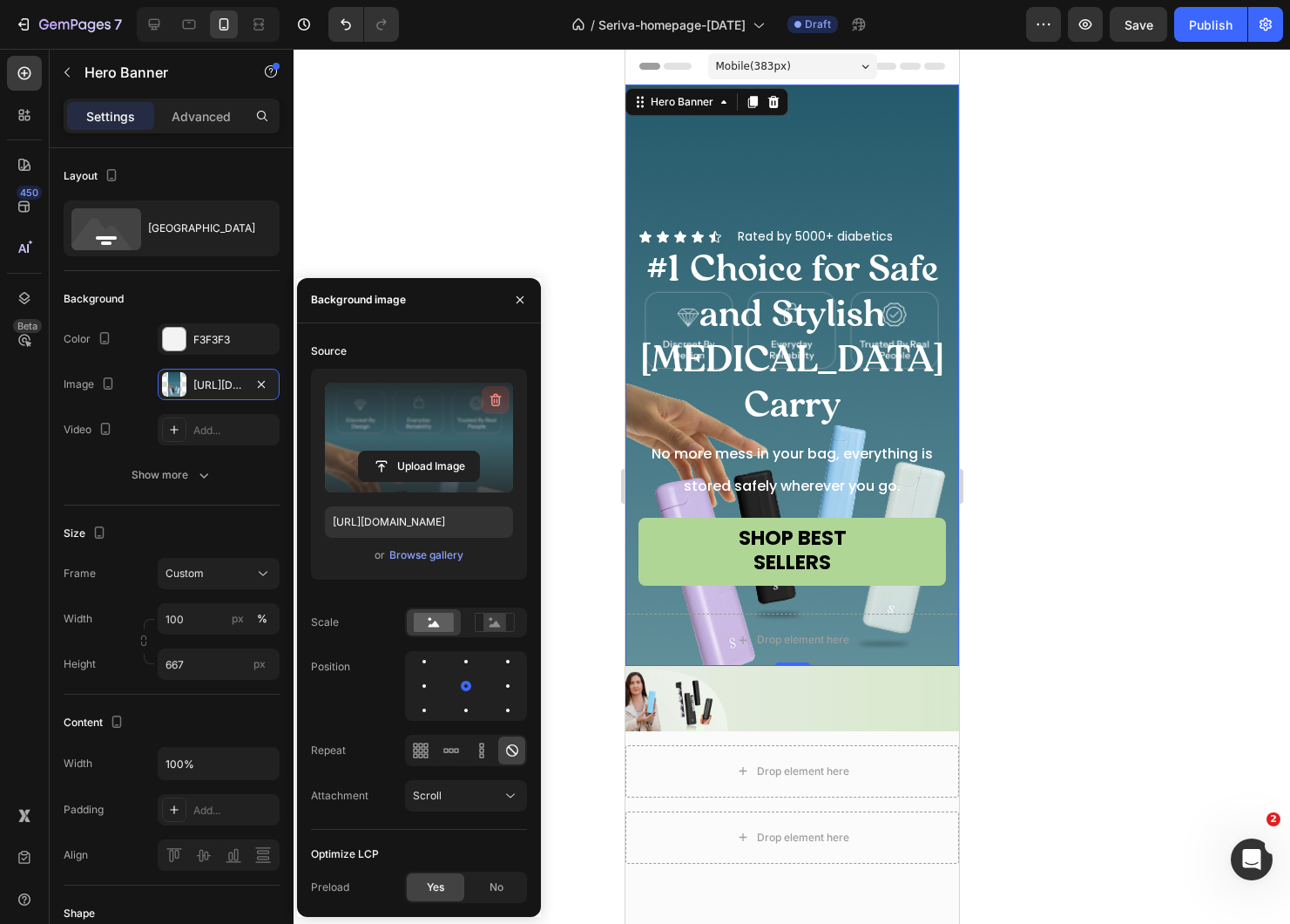
click at [490, 402] on icon "button" at bounding box center [496, 400] width 18 height 18
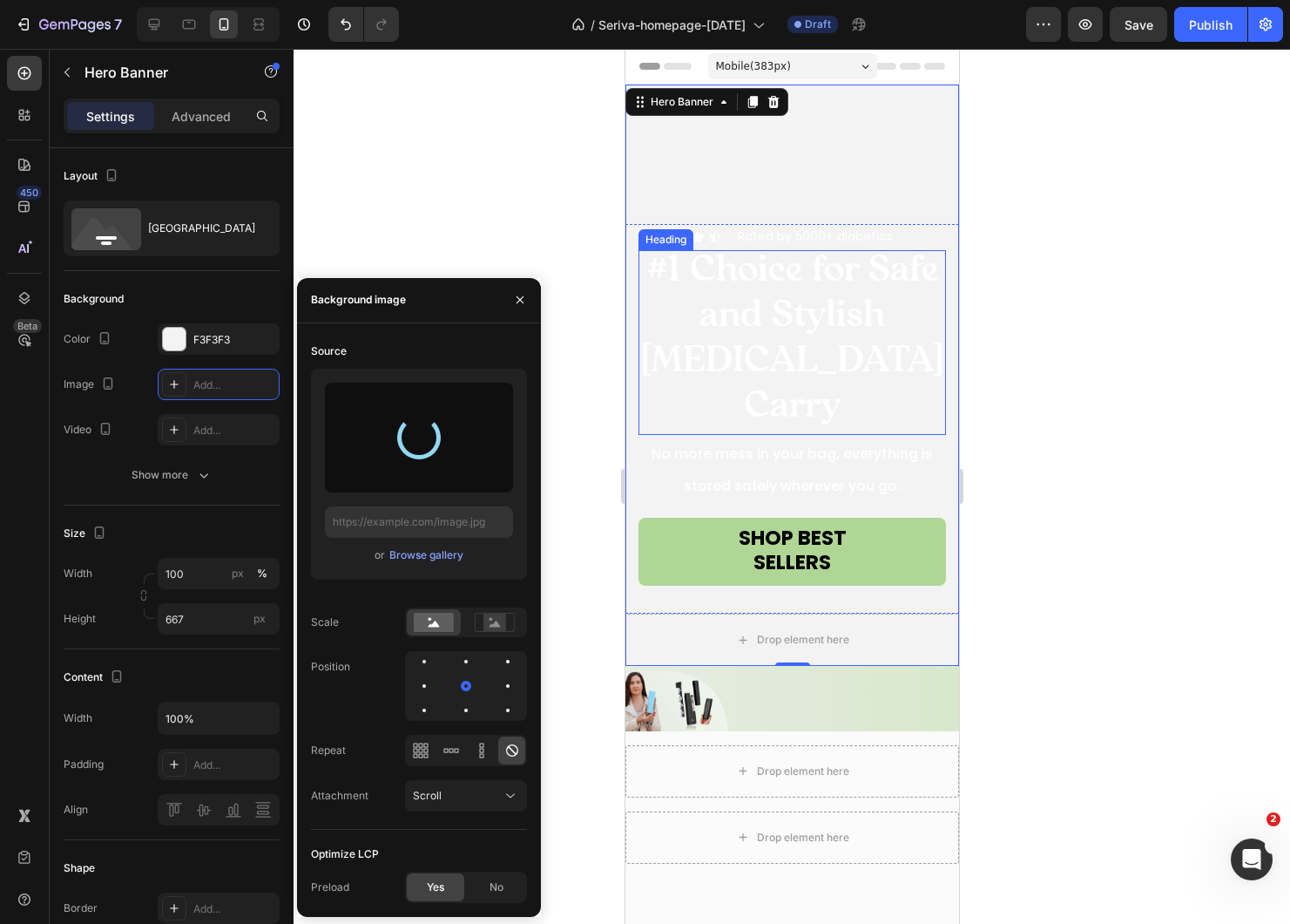
type input "https://cdn.shopify.com/s/files/1/0673/8840/7981/files/gempages_534044429204325…"
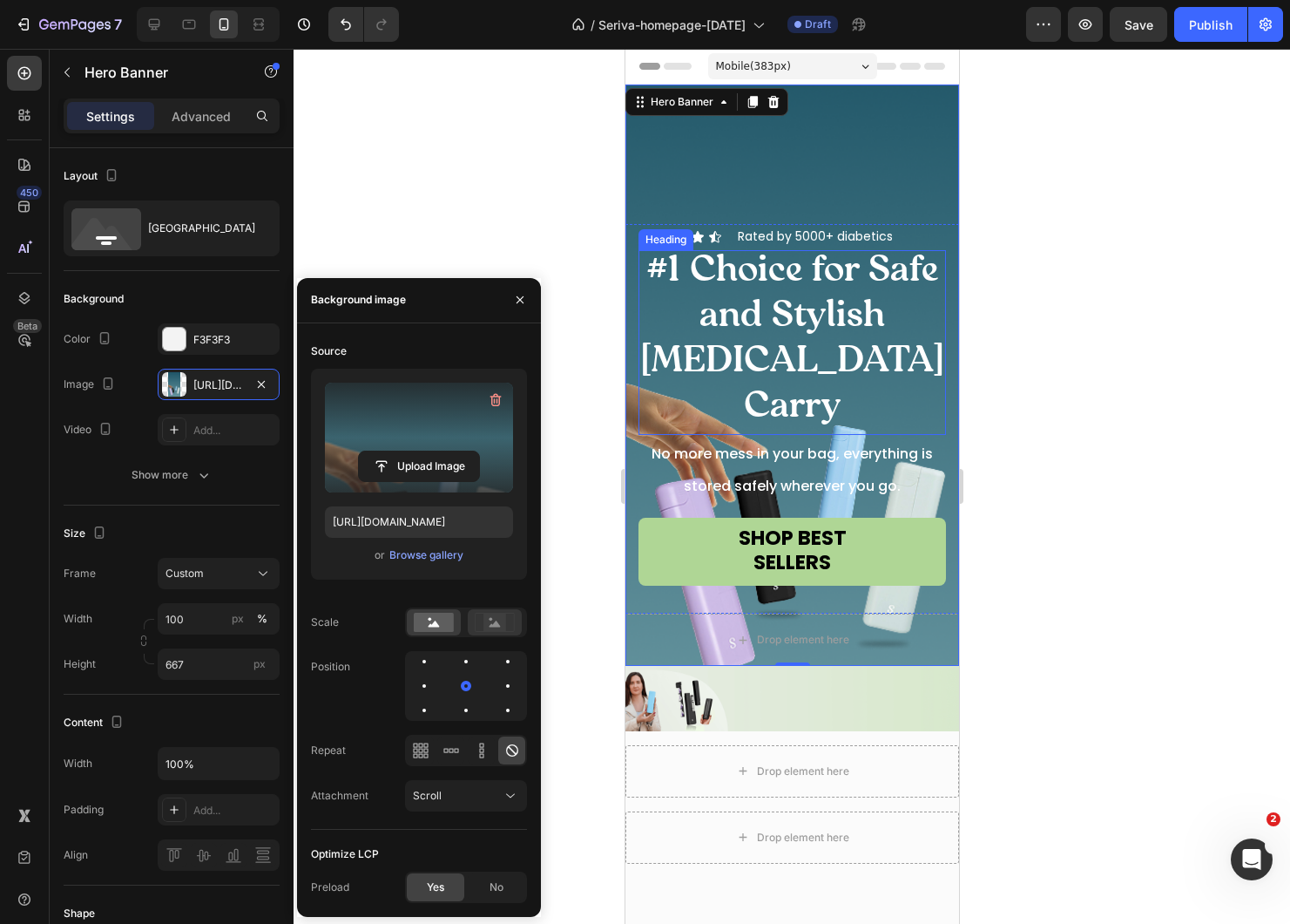
click at [483, 628] on rect at bounding box center [494, 622] width 23 height 18
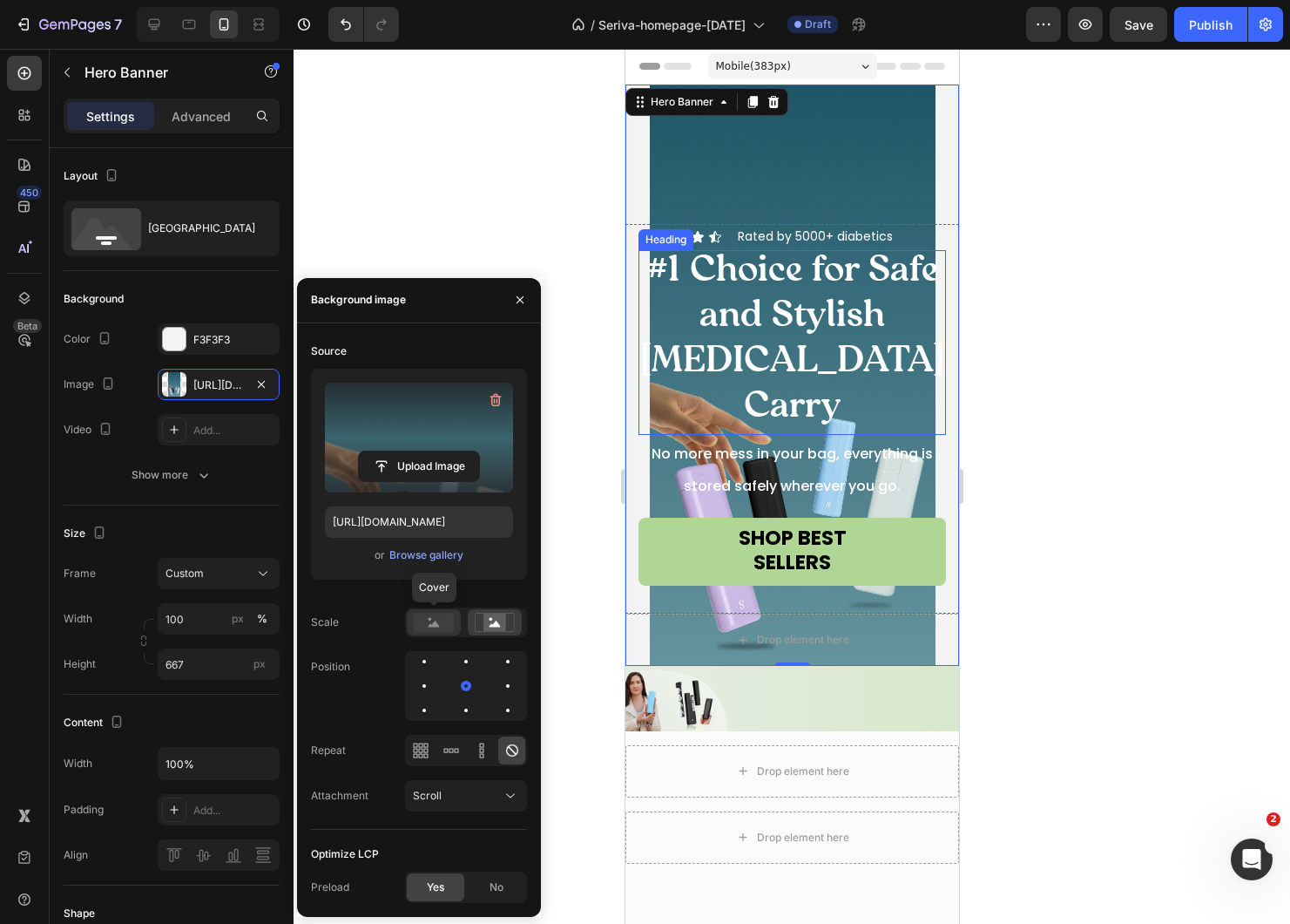
click at [428, 617] on rect at bounding box center [434, 622] width 40 height 19
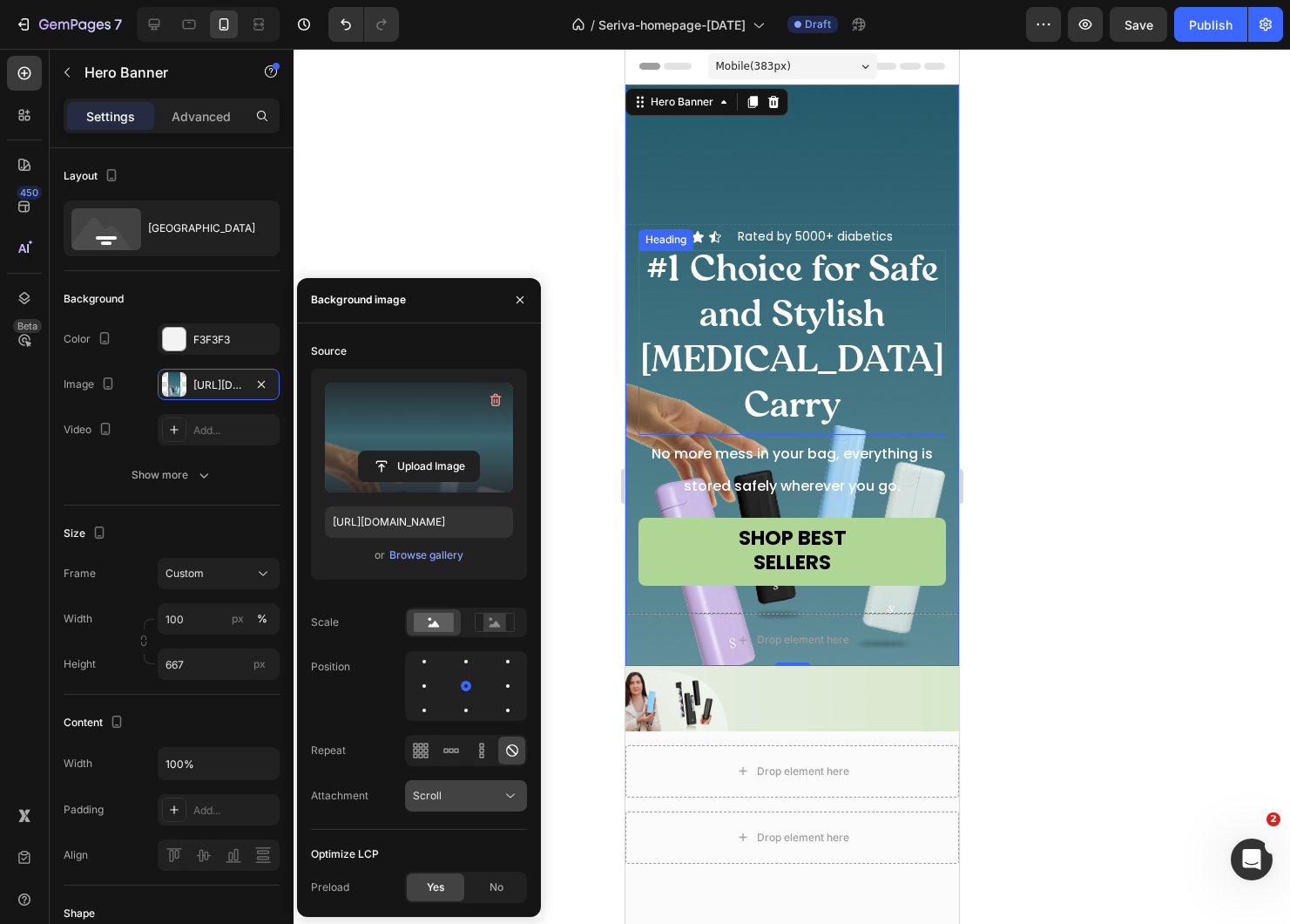
click at [479, 788] on div "Scroll" at bounding box center [458, 796] width 89 height 16
click at [484, 720] on p "Fixed" at bounding box center [462, 719] width 99 height 16
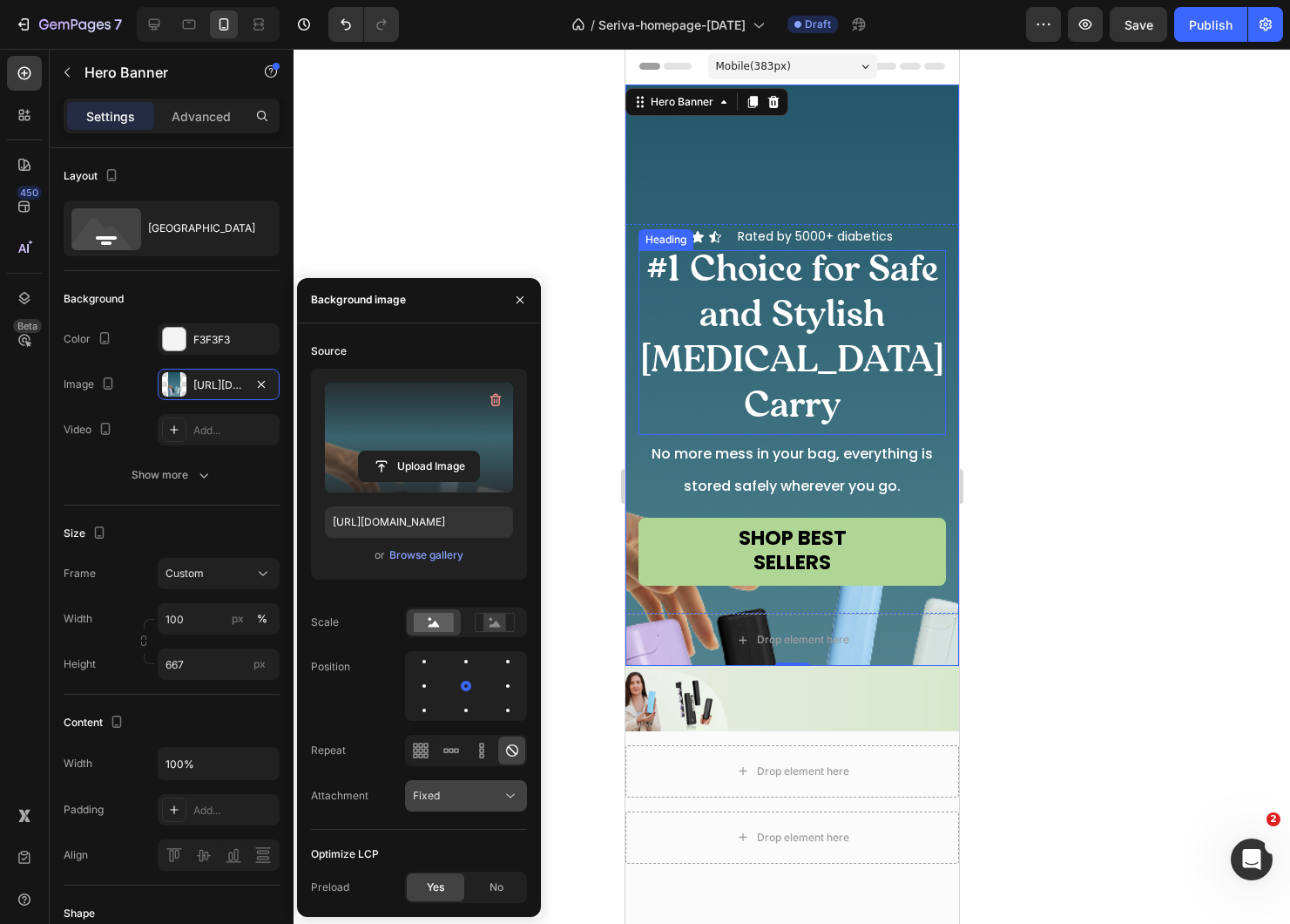
click at [468, 795] on div "Fixed" at bounding box center [458, 796] width 89 height 16
click at [455, 738] on div "Local" at bounding box center [448, 753] width 143 height 33
